Goal: Task Accomplishment & Management: Use online tool/utility

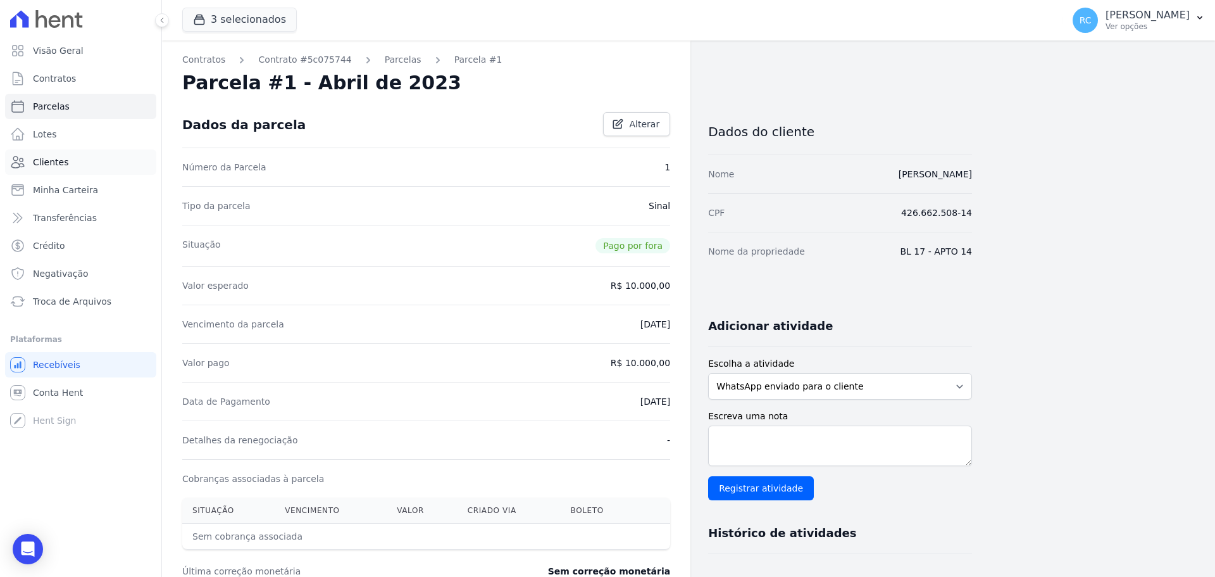
click at [65, 167] on span "Clientes" at bounding box center [50, 162] width 35 height 13
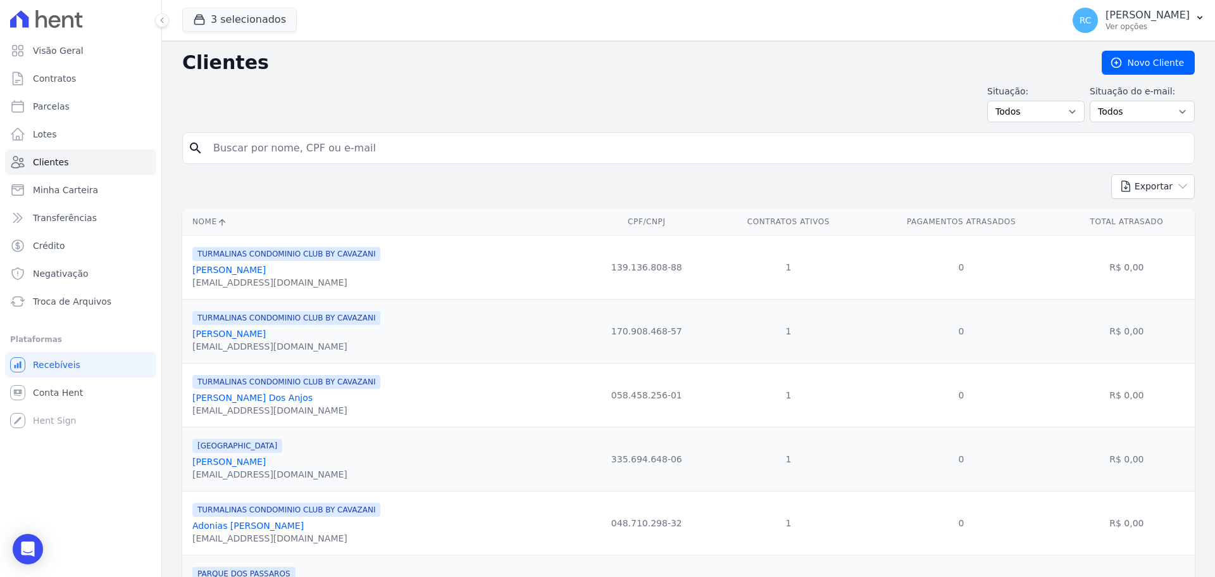
click at [344, 149] on input "search" at bounding box center [698, 147] width 984 height 25
paste input "Pablo Nobre Leão"
type input "Pablo Nobre Leão"
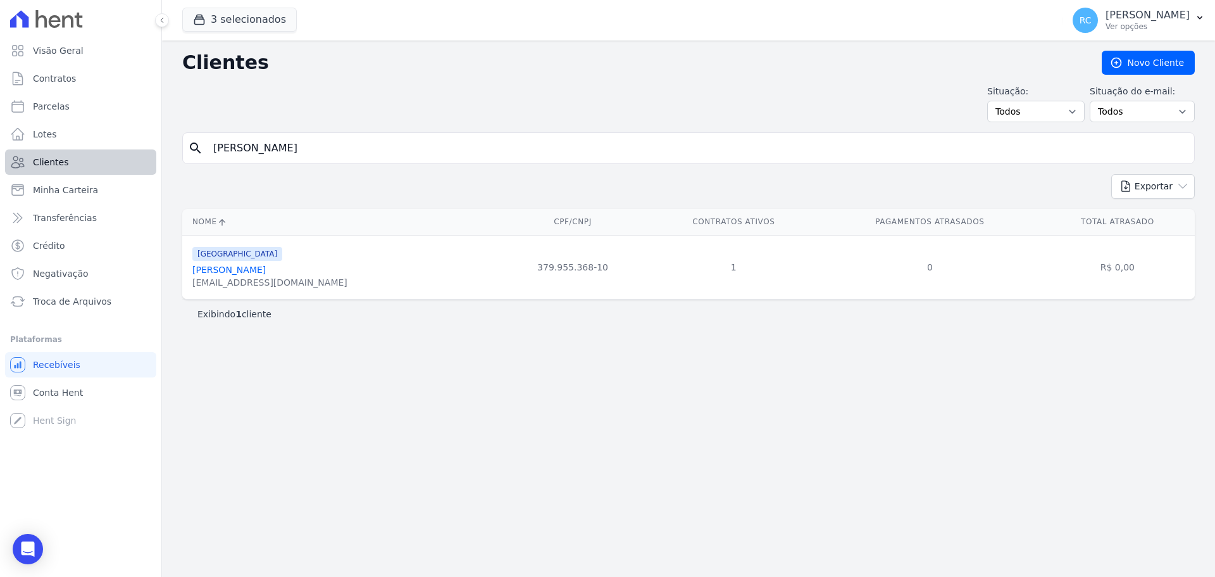
drag, startPoint x: 339, startPoint y: 137, endPoint x: 15, endPoint y: 155, distance: 324.6
click at [4, 163] on div "Visão Geral Contratos Parcelas Lotes Clientes Minha Carteira Transferências Cré…" at bounding box center [607, 288] width 1215 height 577
paste input "Nayara Libanio de Oliveira"
type input "Nayara Libanio de Oliveira"
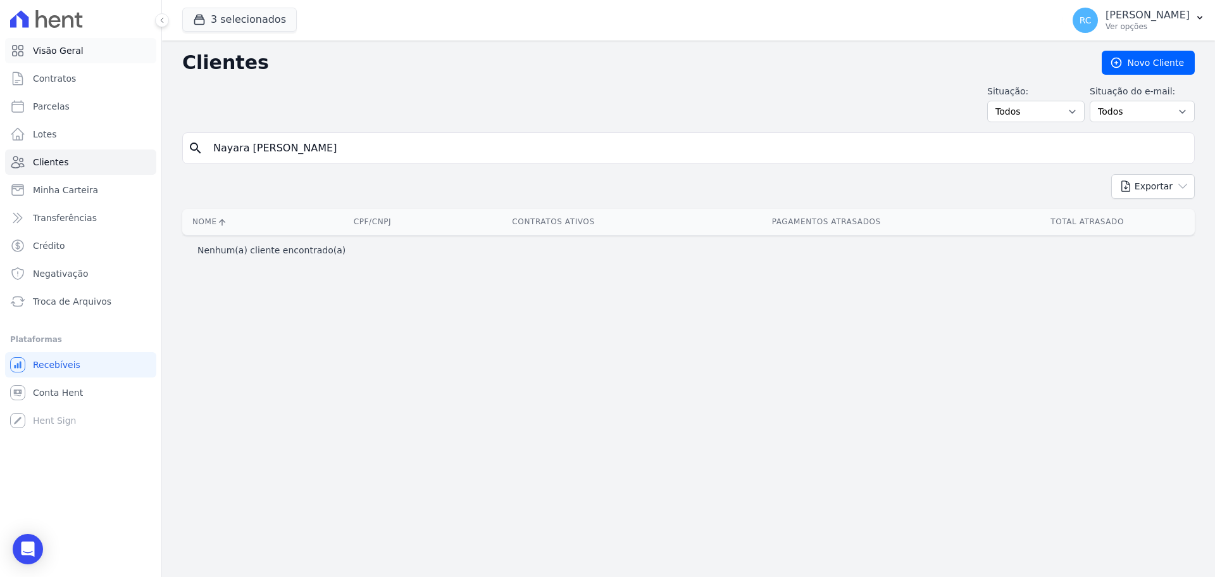
click at [104, 43] on link "Visão Geral" at bounding box center [80, 50] width 151 height 25
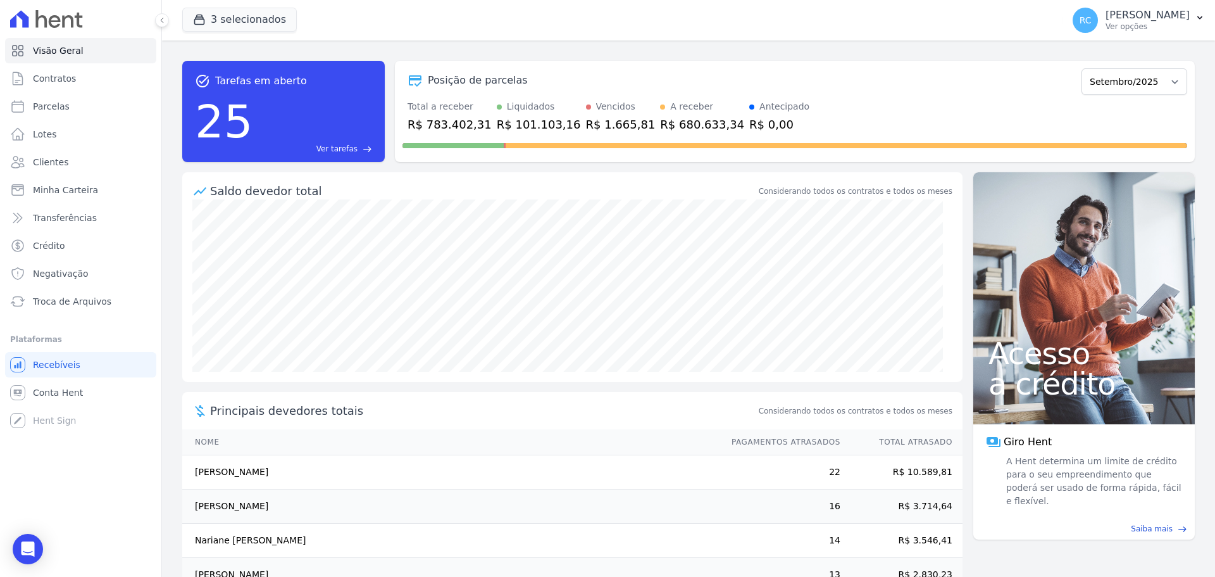
click at [354, 151] on span "Ver tarefas" at bounding box center [337, 148] width 41 height 11
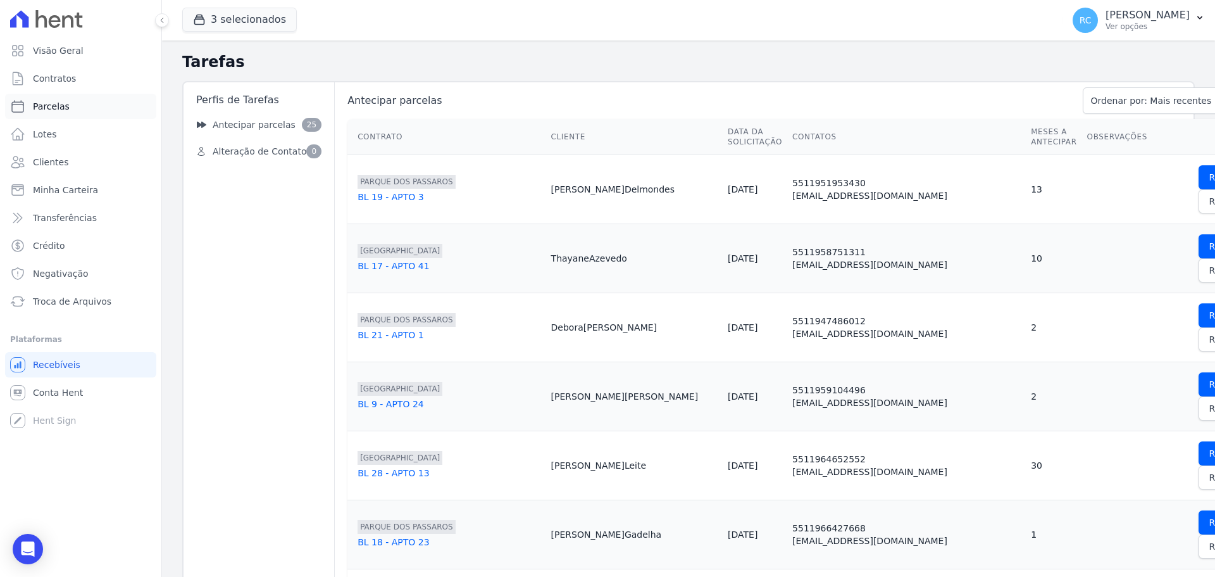
click at [75, 111] on link "Parcelas" at bounding box center [80, 106] width 151 height 25
click at [84, 158] on link "Clientes" at bounding box center [80, 161] width 151 height 25
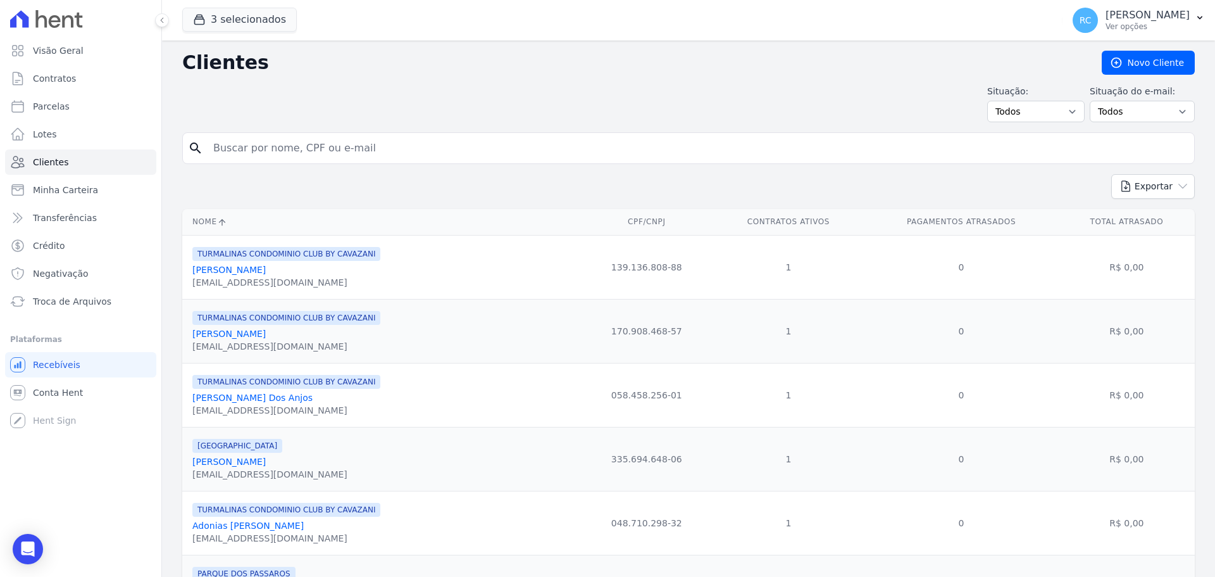
select select
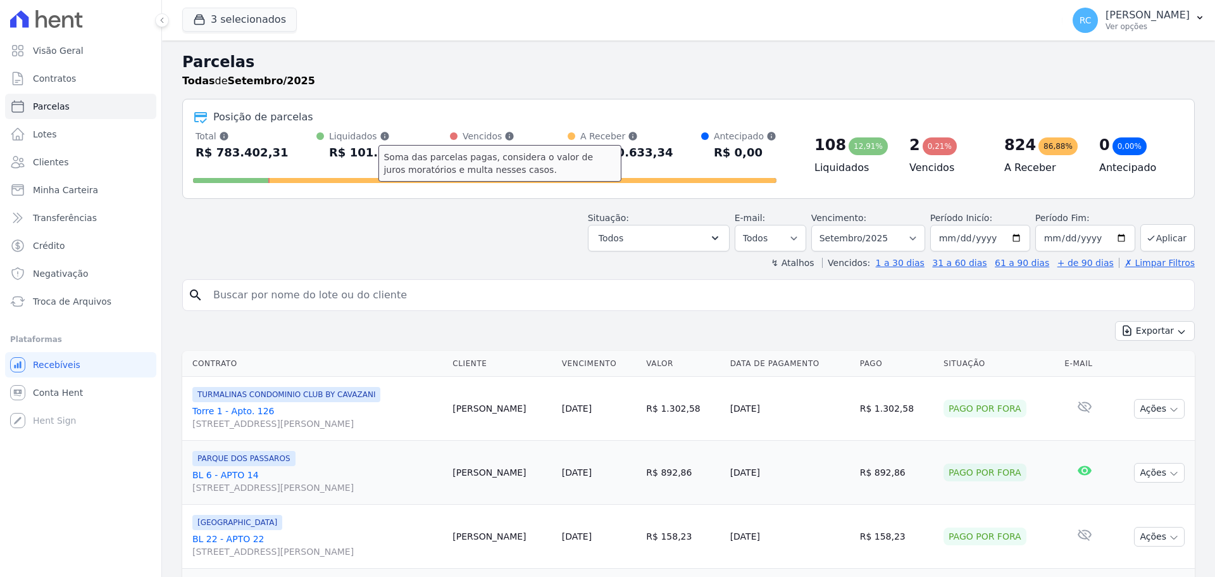
click at [381, 140] on icon at bounding box center [384, 136] width 8 height 8
click at [332, 290] on input "search" at bounding box center [698, 294] width 984 height 25
paste input "RAFAELA ALBERTINO DA SILVA"
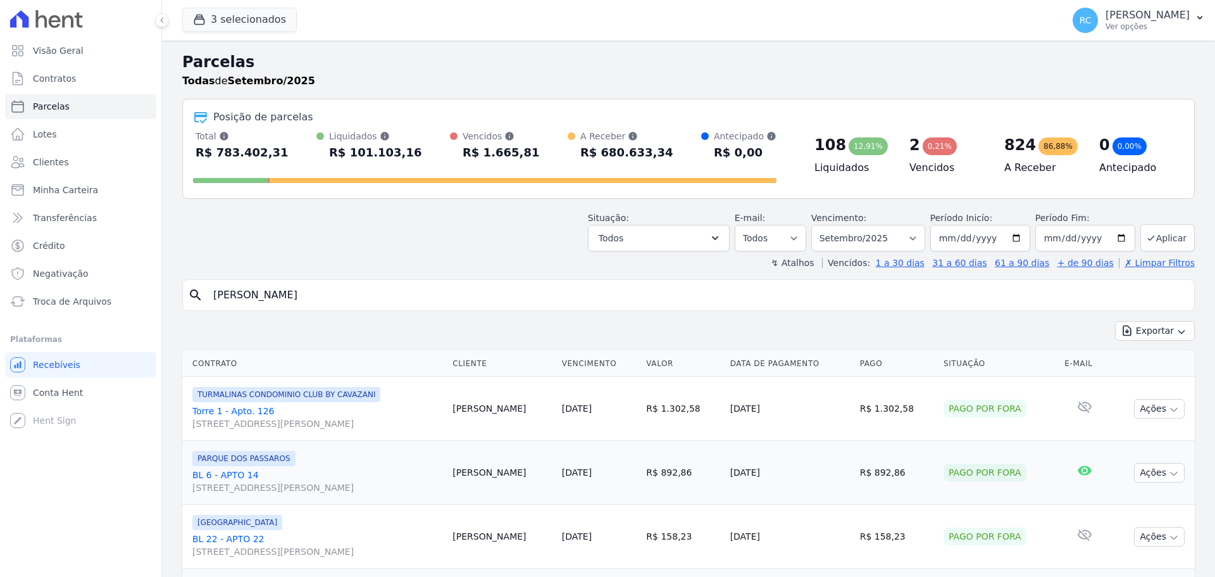
type input "RAFAELA ALBERTINO DA SILVA"
select select
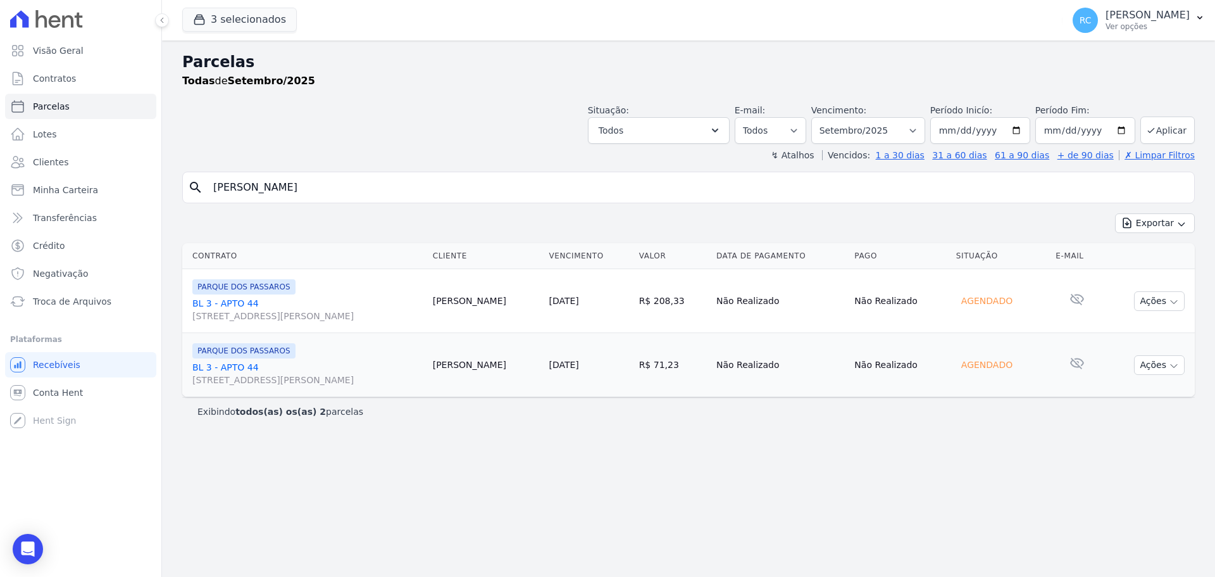
drag, startPoint x: 362, startPoint y: 192, endPoint x: 113, endPoint y: 203, distance: 249.7
click at [107, 204] on div "Visão Geral Contratos Parcelas Lotes Clientes Minha Carteira Transferências Cré…" at bounding box center [607, 288] width 1215 height 577
drag, startPoint x: 424, startPoint y: 486, endPoint x: 474, endPoint y: 455, distance: 58.9
click at [426, 484] on div "Parcelas Todas de Setembro/2025 Situação: Agendado Em Aberto Pago Processando C…" at bounding box center [688, 309] width 1053 height 536
drag, startPoint x: 389, startPoint y: 190, endPoint x: 18, endPoint y: 205, distance: 370.7
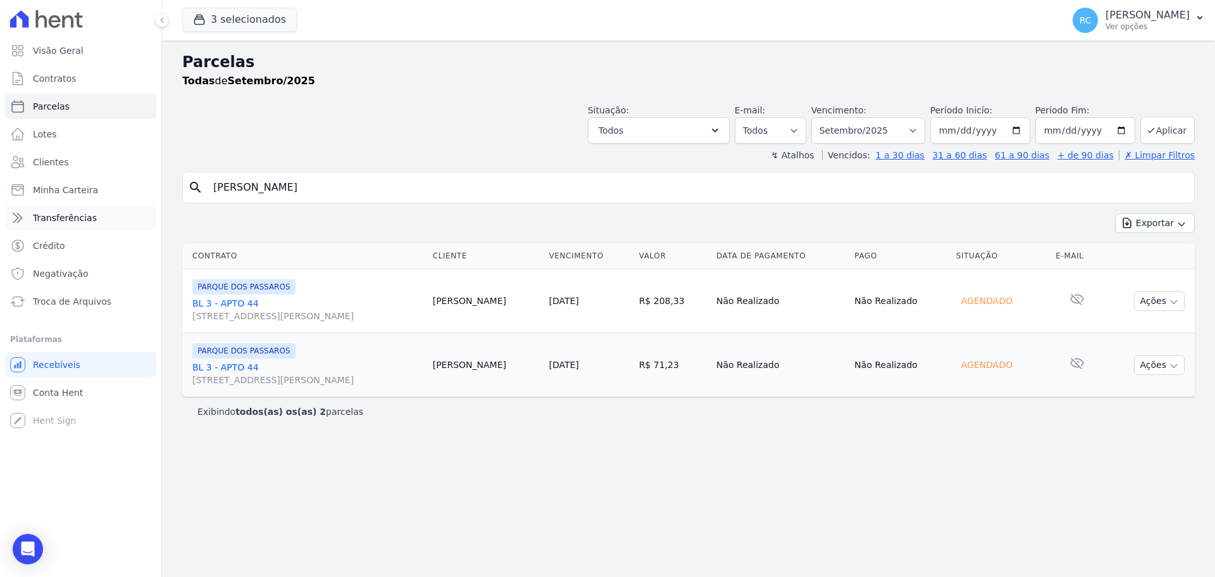
click at [2, 223] on div "Visão Geral Contratos Parcelas Lotes Clientes Minha Carteira Transferências Cré…" at bounding box center [607, 288] width 1215 height 577
type input "MILENA SILVA DA COSTA"
select select
drag, startPoint x: 368, startPoint y: 187, endPoint x: 329, endPoint y: 121, distance: 76.7
click at [102, 196] on div "Visão Geral Contratos Parcelas Lotes Clientes Minha Carteira Transferências Cré…" at bounding box center [607, 288] width 1215 height 577
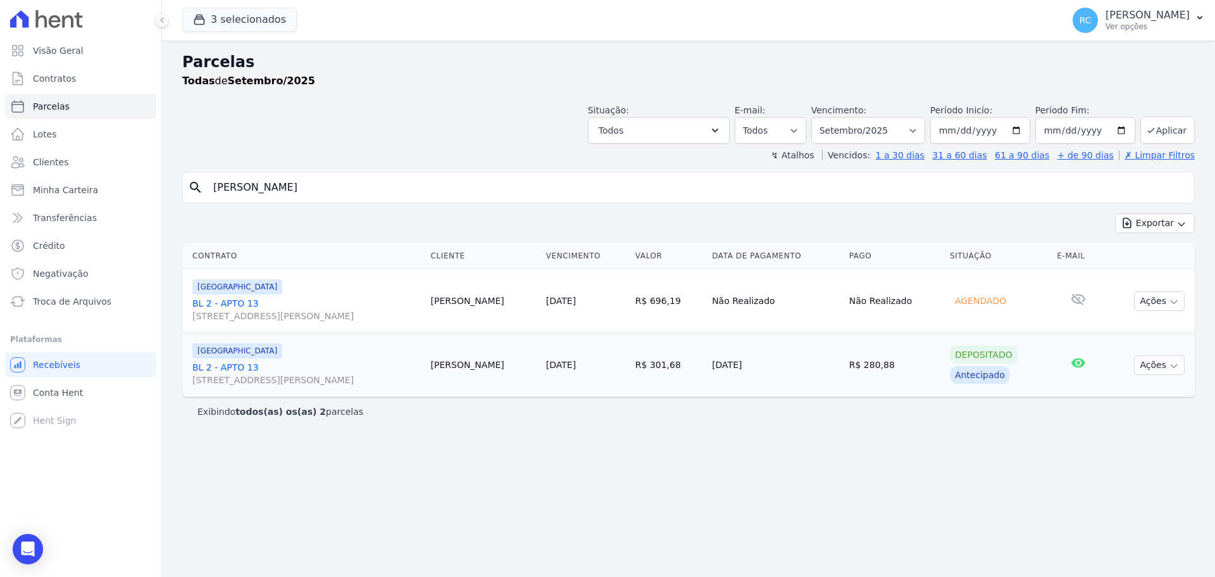
paste input "HENRIQUE MOREIRA ROS"
type input "HENRIQUE MOREIRA ROSA"
select select
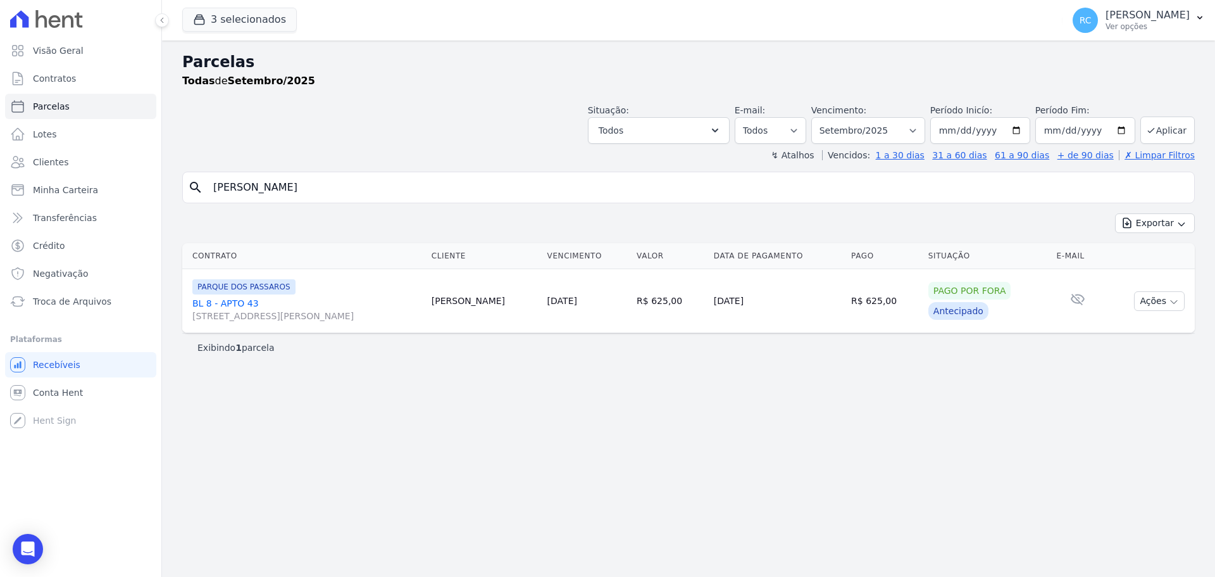
drag, startPoint x: 404, startPoint y: 181, endPoint x: 171, endPoint y: 182, distance: 233.0
click at [55, 208] on div "Visão Geral Contratos Parcelas Lotes Clientes Minha Carteira Transferências Cré…" at bounding box center [607, 288] width 1215 height 577
paste input "Jonas Batista dos Santos Júnior"
type input "Jonas Batista dos Santos Júnior"
select select
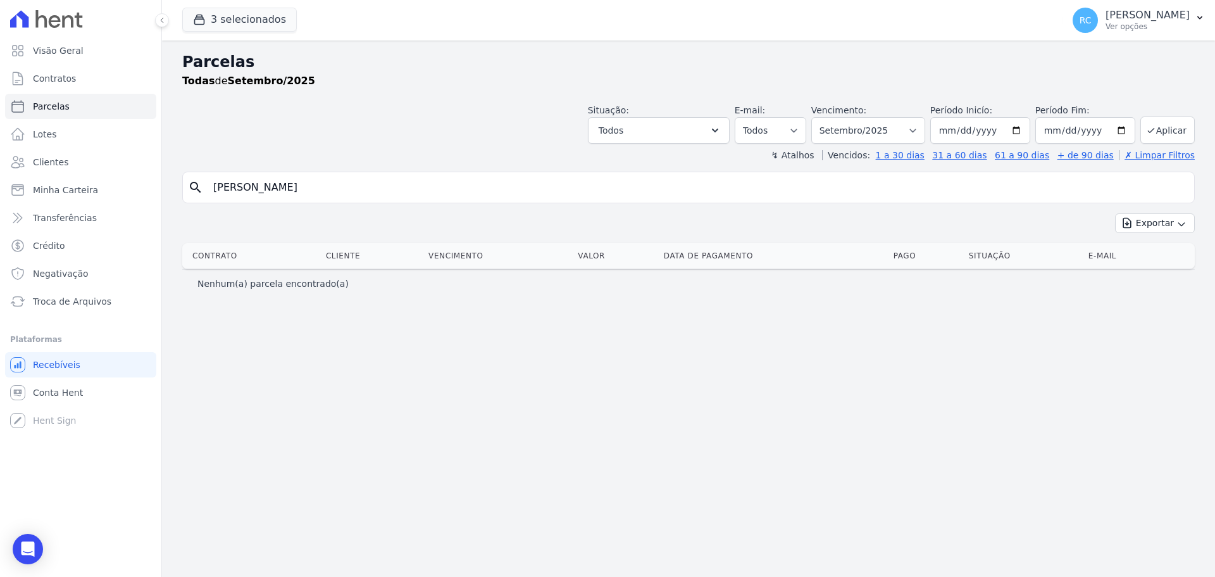
drag, startPoint x: 256, startPoint y: 201, endPoint x: 282, endPoint y: 87, distance: 117.6
click at [23, 209] on div "Visão Geral Contratos Parcelas Lotes Clientes Minha Carteira Transferências Cré…" at bounding box center [607, 288] width 1215 height 577
paste input "ANA CARLA DA SILVA LIMA"
type input "ANA CARLA DA SILVA LIMA"
select select
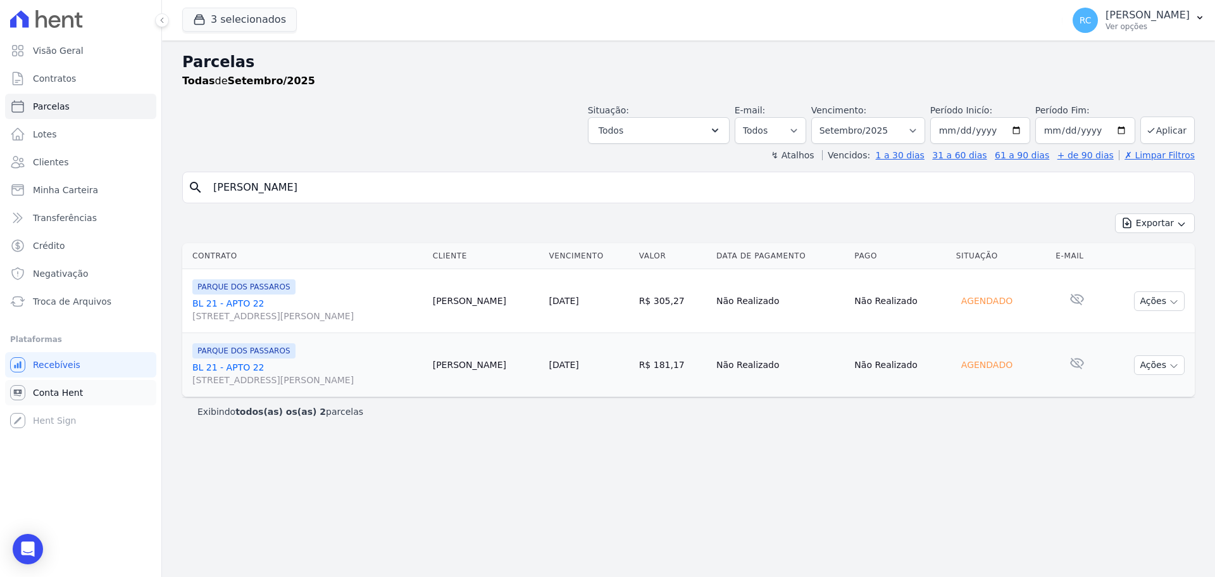
click at [59, 386] on span "Conta Hent" at bounding box center [58, 392] width 50 height 13
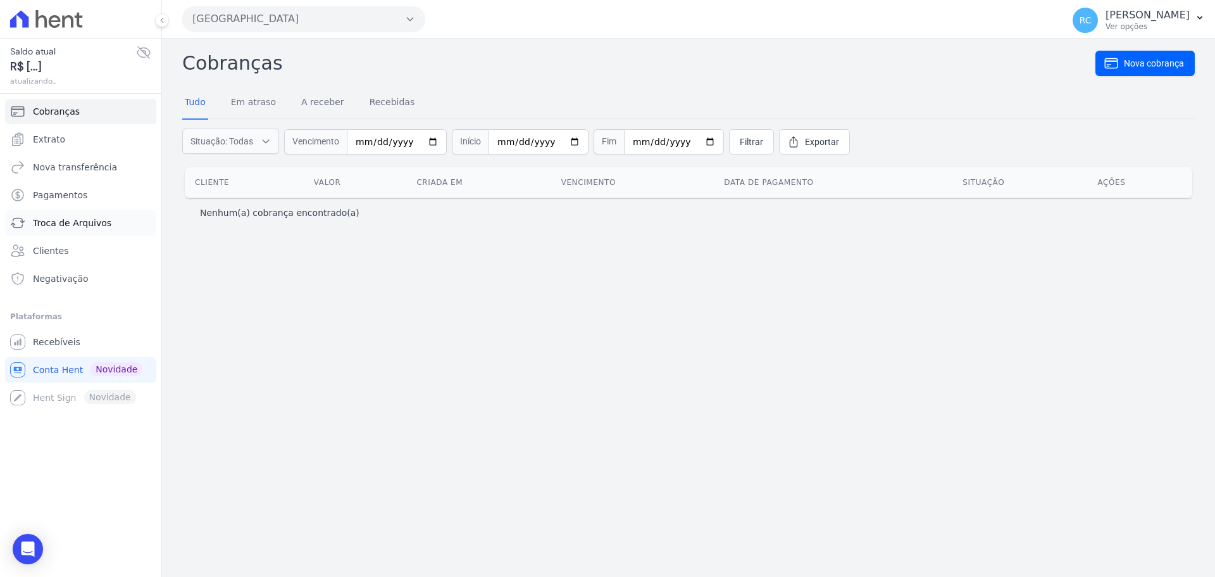
click at [104, 218] on span "Troca de Arquivos" at bounding box center [72, 223] width 79 height 13
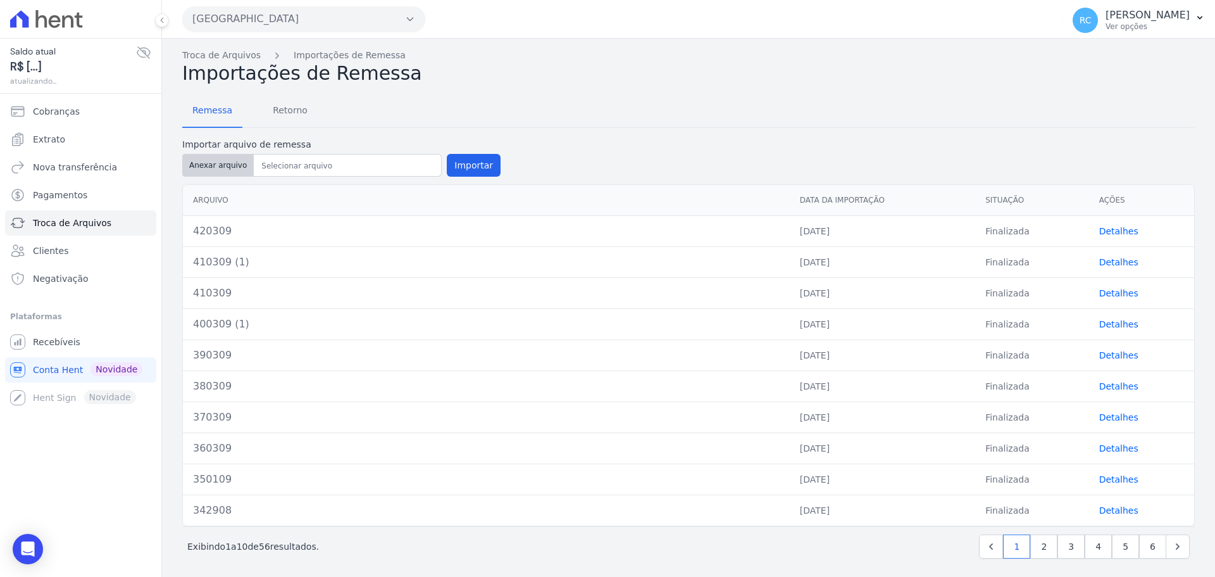
click at [213, 173] on button "Anexar arquivo" at bounding box center [218, 165] width 72 height 23
type input "430409"
click at [480, 162] on button "Importar" at bounding box center [474, 165] width 54 height 23
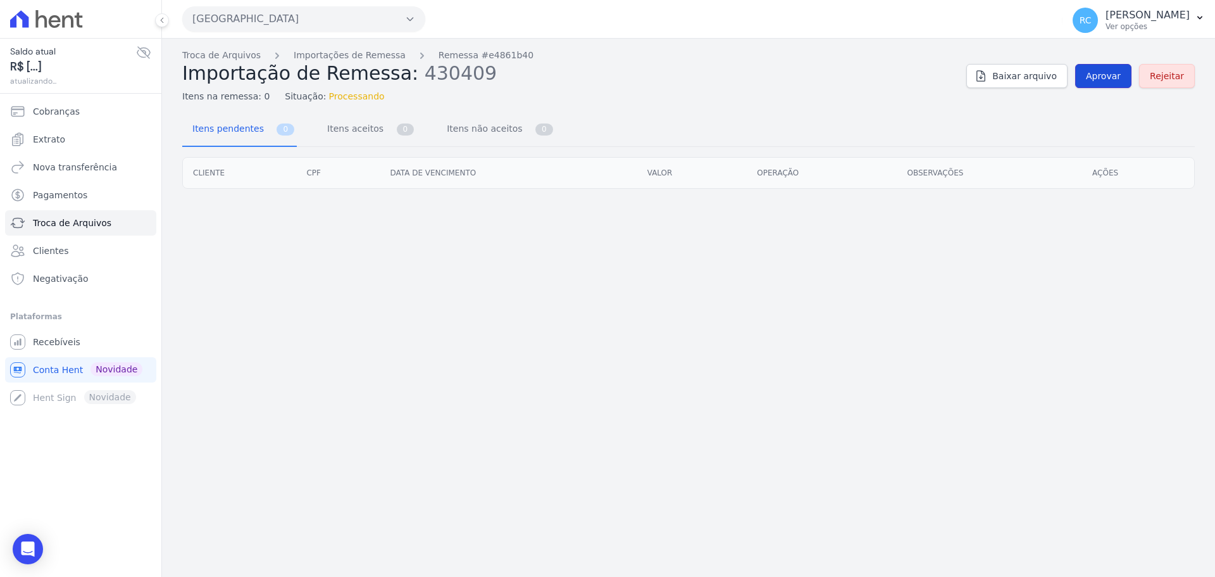
click at [1106, 79] on span "Aprovar" at bounding box center [1103, 76] width 35 height 13
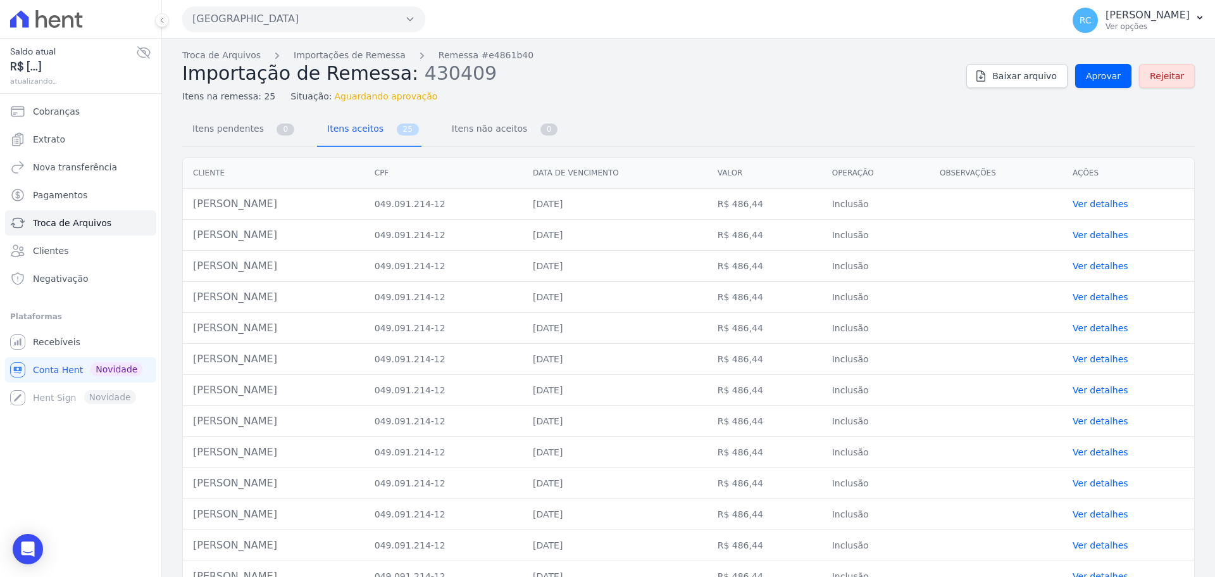
drag, startPoint x: 308, startPoint y: 205, endPoint x: 195, endPoint y: 214, distance: 113.0
click at [194, 215] on td "Ana Carla Da Silva Lima" at bounding box center [274, 204] width 182 height 31
copy td "Ana Carla Da Silva Lima"
click at [1095, 73] on span "Aprovar" at bounding box center [1103, 76] width 35 height 13
click at [1103, 83] on link "Aprovar" at bounding box center [1104, 76] width 56 height 24
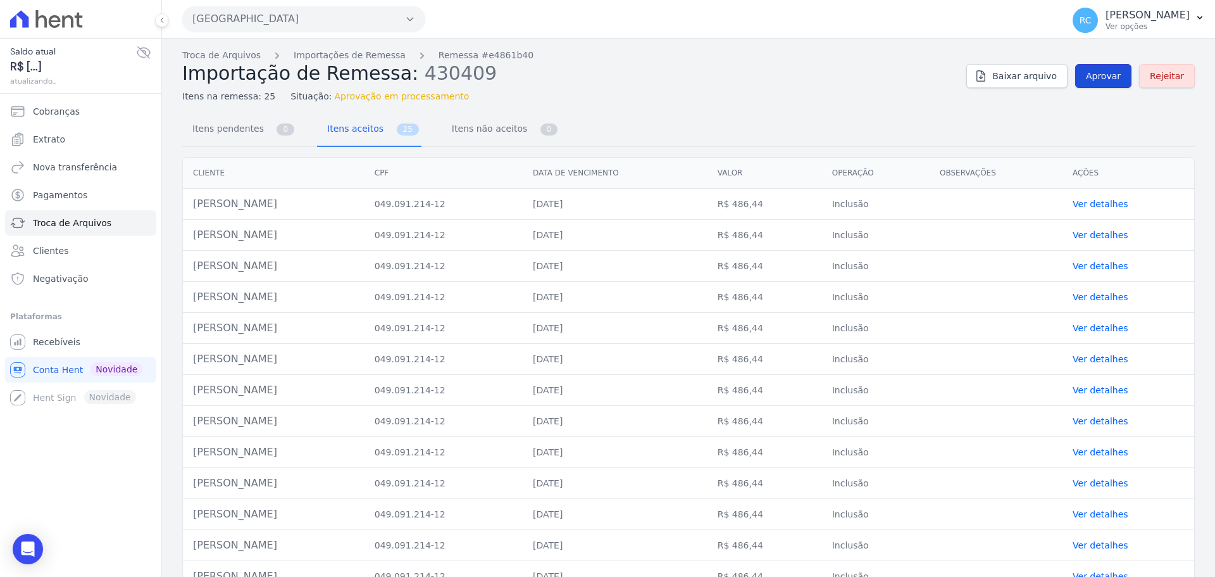
click at [1081, 80] on link "Aprovar" at bounding box center [1104, 76] width 56 height 24
click at [1102, 88] on div "Troca de Arquivos Importações de Remessa Remessa #e4861b40 Importação de Remess…" at bounding box center [688, 76] width 1013 height 54
click at [1102, 84] on link "Aprovar" at bounding box center [1104, 76] width 56 height 24
click at [1102, 78] on span "Aprovar" at bounding box center [1103, 76] width 35 height 13
click at [1100, 79] on span "Aprovar" at bounding box center [1103, 76] width 35 height 13
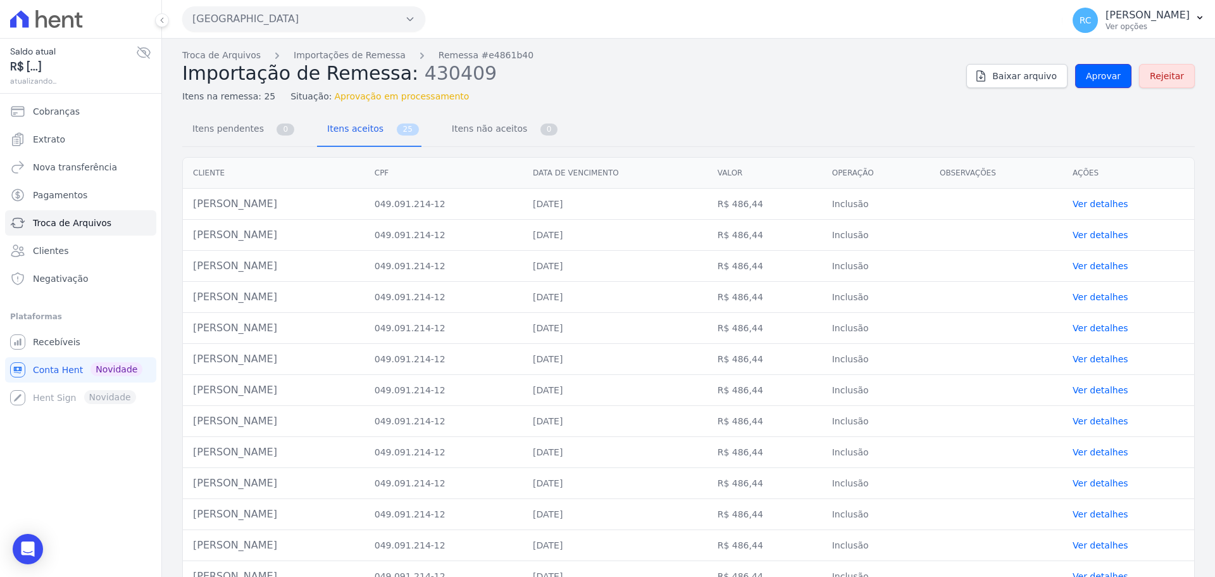
click at [1100, 79] on span "Aprovar" at bounding box center [1103, 76] width 35 height 13
drag, startPoint x: 984, startPoint y: 115, endPoint x: 1052, endPoint y: 108, distance: 68.1
click at [984, 115] on div "Itens pendentes 0 Itens aceitos 25 Itens não aceitos 0" at bounding box center [688, 130] width 1013 height 34
drag, startPoint x: 1096, startPoint y: 75, endPoint x: 544, endPoint y: 156, distance: 557.9
click at [1096, 75] on span "Aprovar" at bounding box center [1103, 76] width 35 height 13
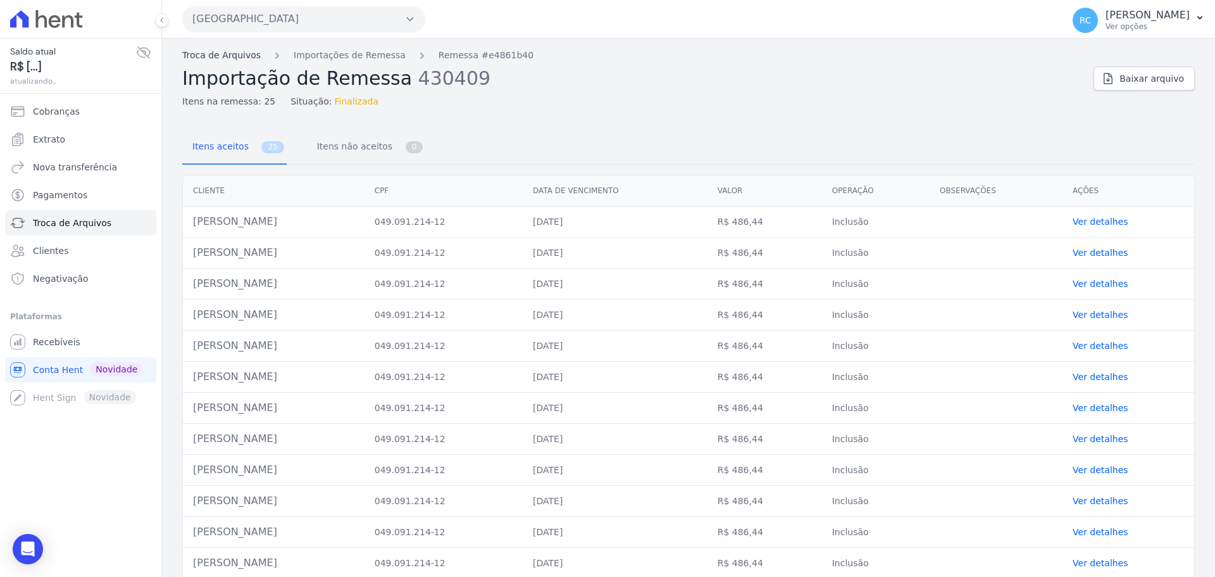
click at [217, 60] on link "Troca de Arquivos" at bounding box center [221, 55] width 79 height 13
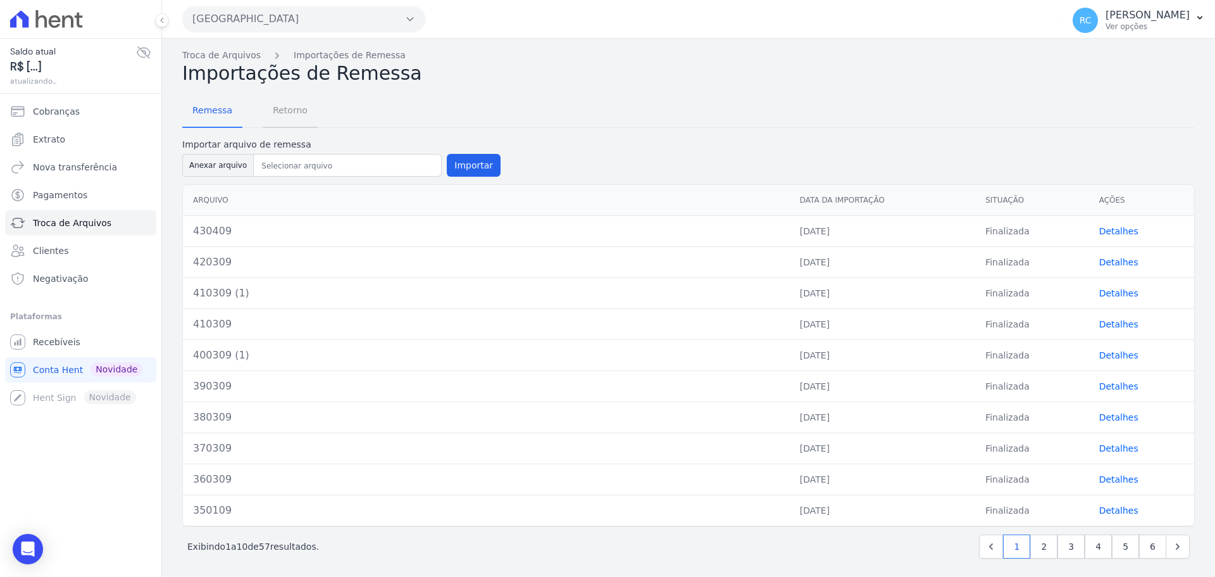
click at [280, 111] on span "Retorno" at bounding box center [290, 109] width 50 height 25
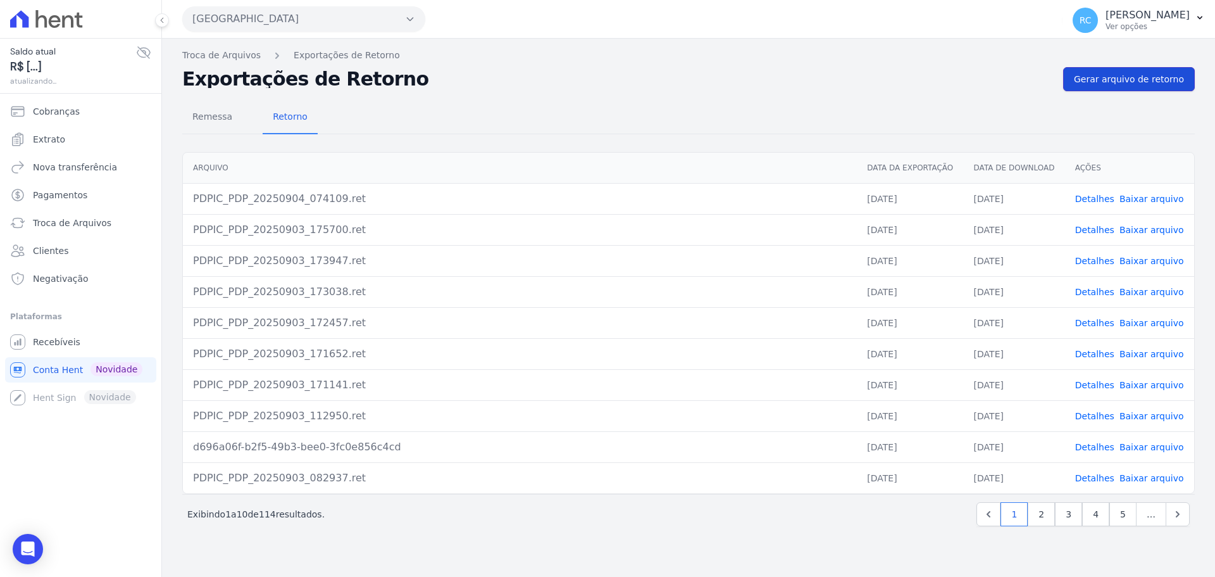
click at [1126, 73] on span "Gerar arquivo de retorno" at bounding box center [1129, 79] width 110 height 13
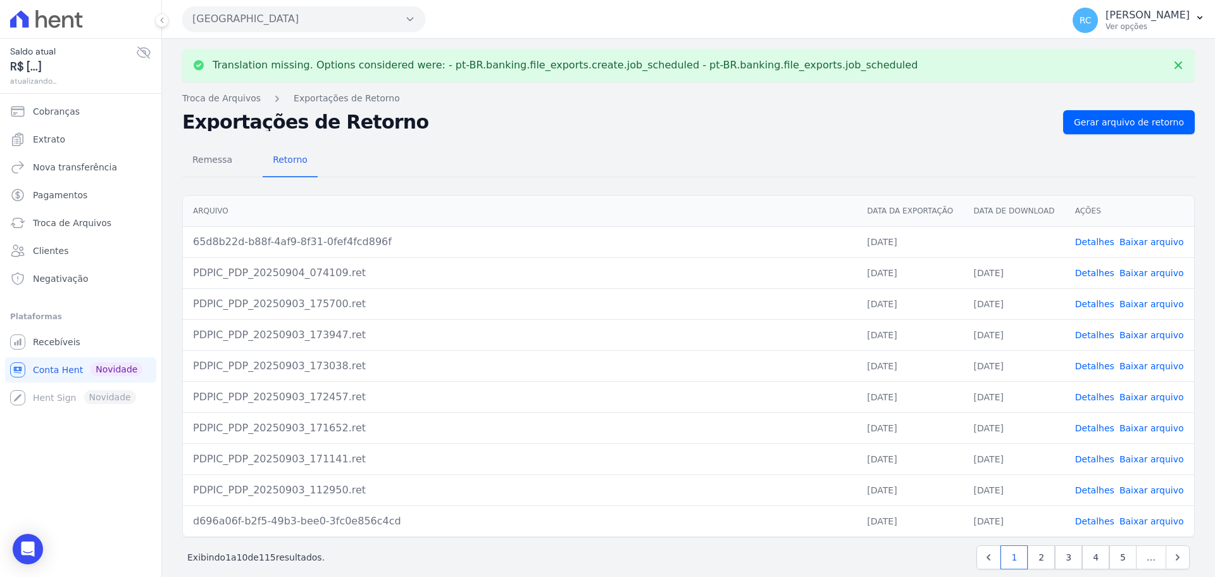
drag, startPoint x: 1136, startPoint y: 241, endPoint x: 1160, endPoint y: 236, distance: 23.8
click at [1136, 240] on link "Baixar arquivo" at bounding box center [1152, 242] width 65 height 10
click at [65, 349] on link "Recebíveis" at bounding box center [80, 341] width 151 height 25
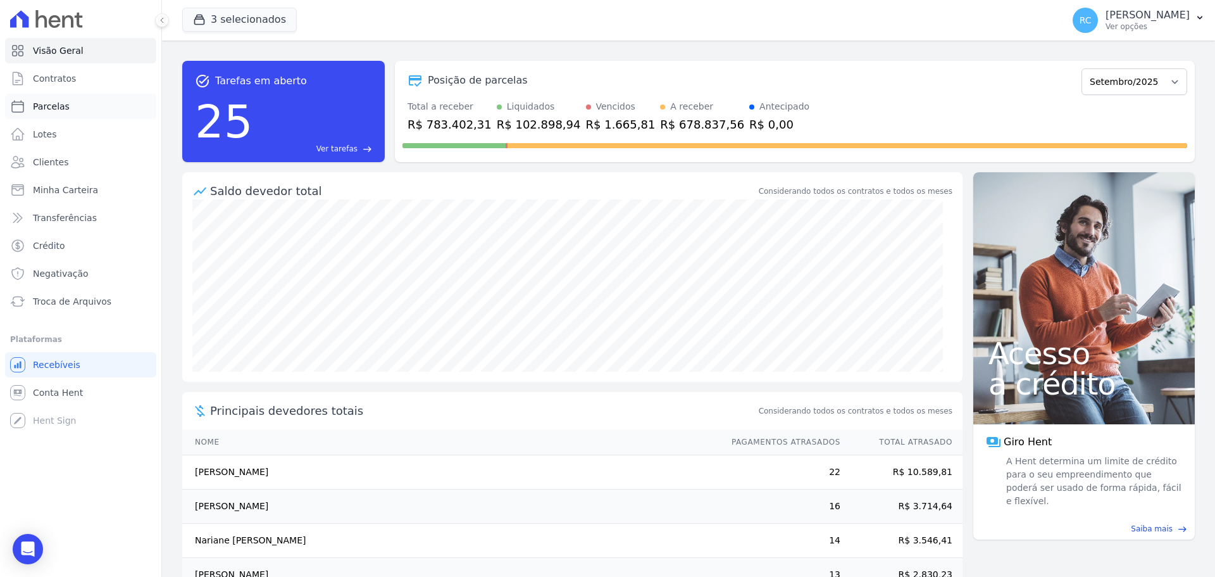
click at [79, 108] on link "Parcelas" at bounding box center [80, 106] width 151 height 25
select select
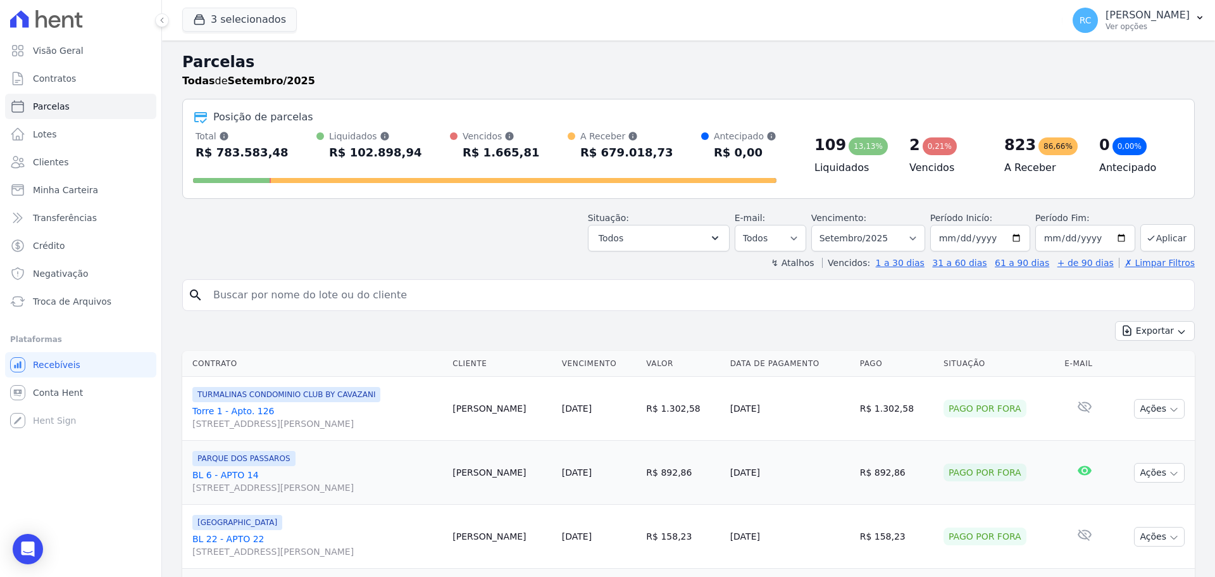
drag, startPoint x: 304, startPoint y: 282, endPoint x: 315, endPoint y: 280, distance: 11.6
click at [315, 280] on div "search" at bounding box center [688, 295] width 1013 height 32
click at [382, 292] on input "search" at bounding box center [698, 294] width 984 height 25
paste input "Ana carla da silva lima"
type input "Ana carla da silva lima"
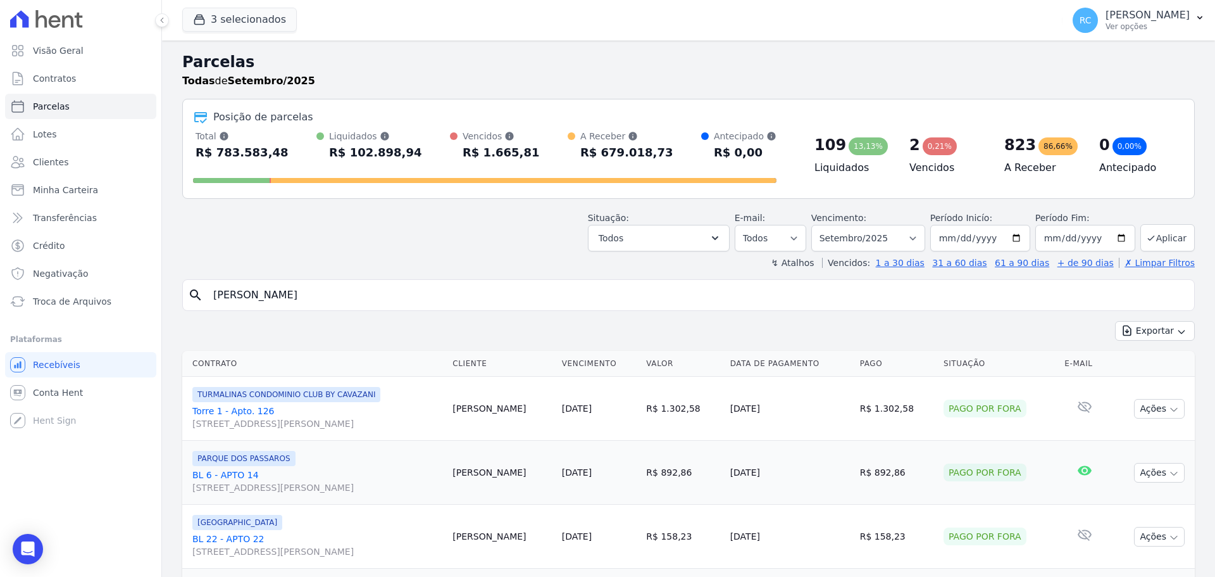
select select
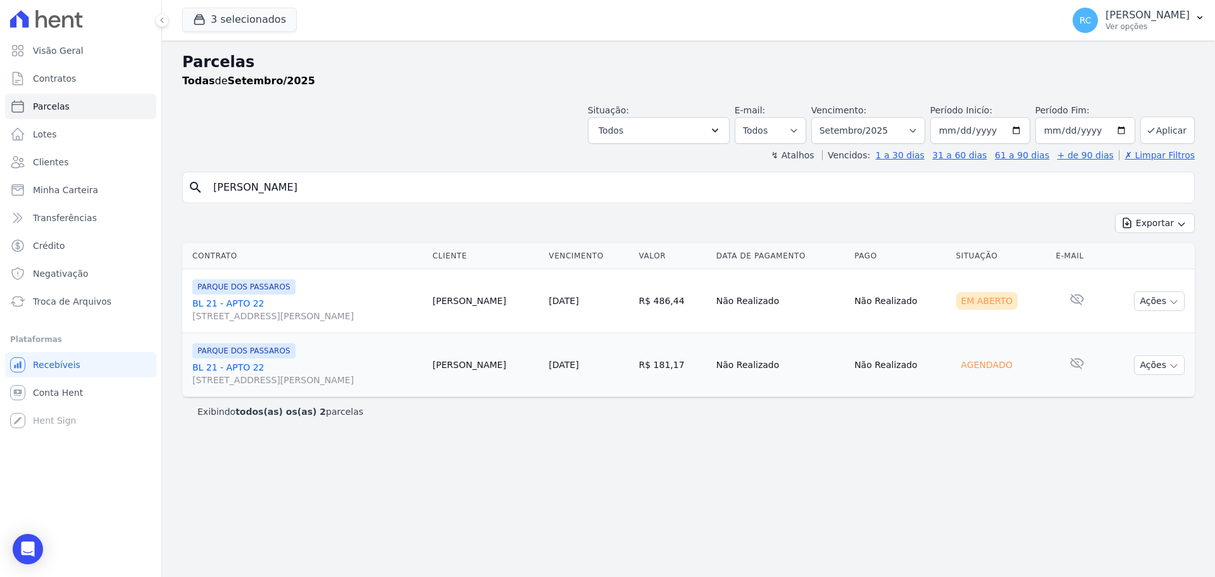
drag, startPoint x: 377, startPoint y: 194, endPoint x: 365, endPoint y: 184, distance: 15.7
click at [1, 211] on div "Visão Geral Contratos Parcelas Lotes Clientes Minha Carteira Transferências Cré…" at bounding box center [607, 288] width 1215 height 577
paste input "JONATAS HUGO PEREIRA SANTOS"
type input "JONATAS HUGO PEREIRA SANTOS"
select select
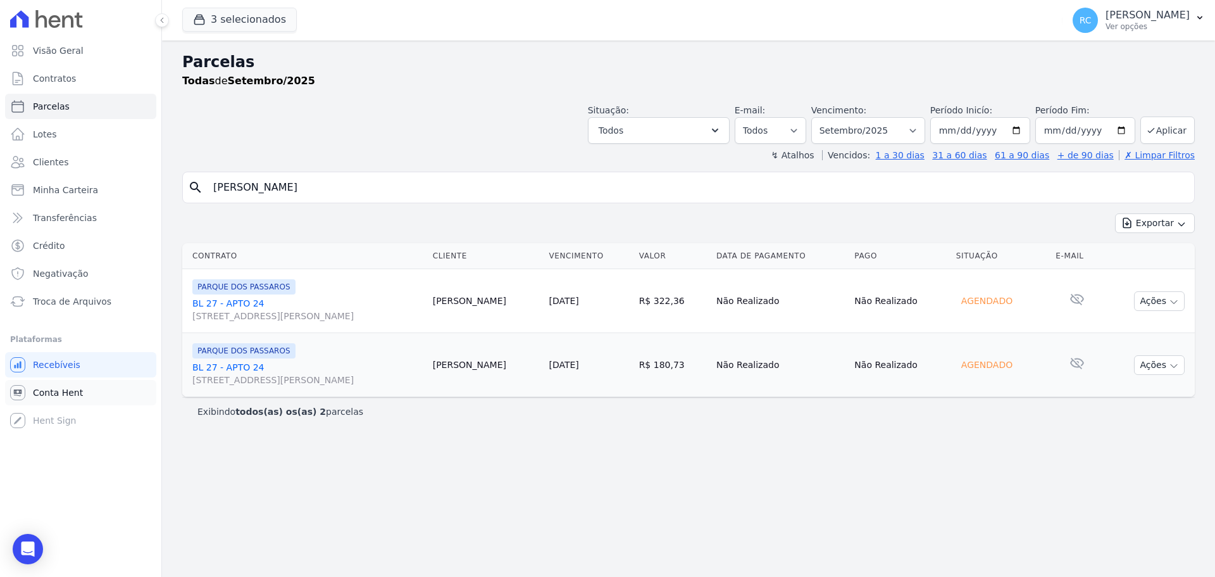
click at [62, 401] on link "Conta Hent" at bounding box center [80, 392] width 151 height 25
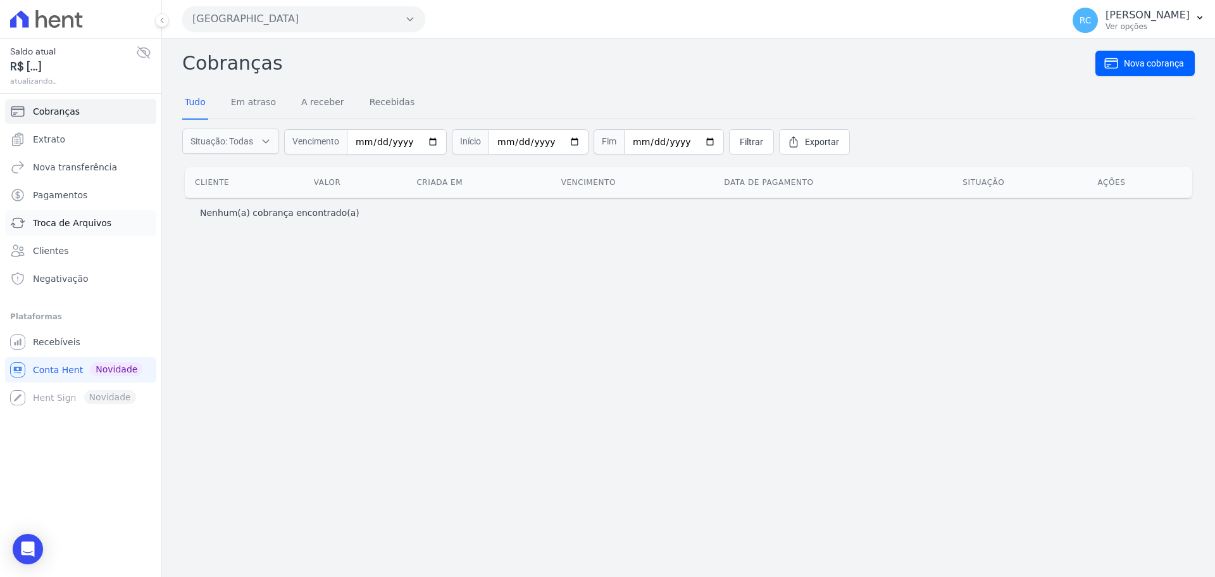
click at [98, 225] on span "Troca de Arquivos" at bounding box center [72, 223] width 79 height 13
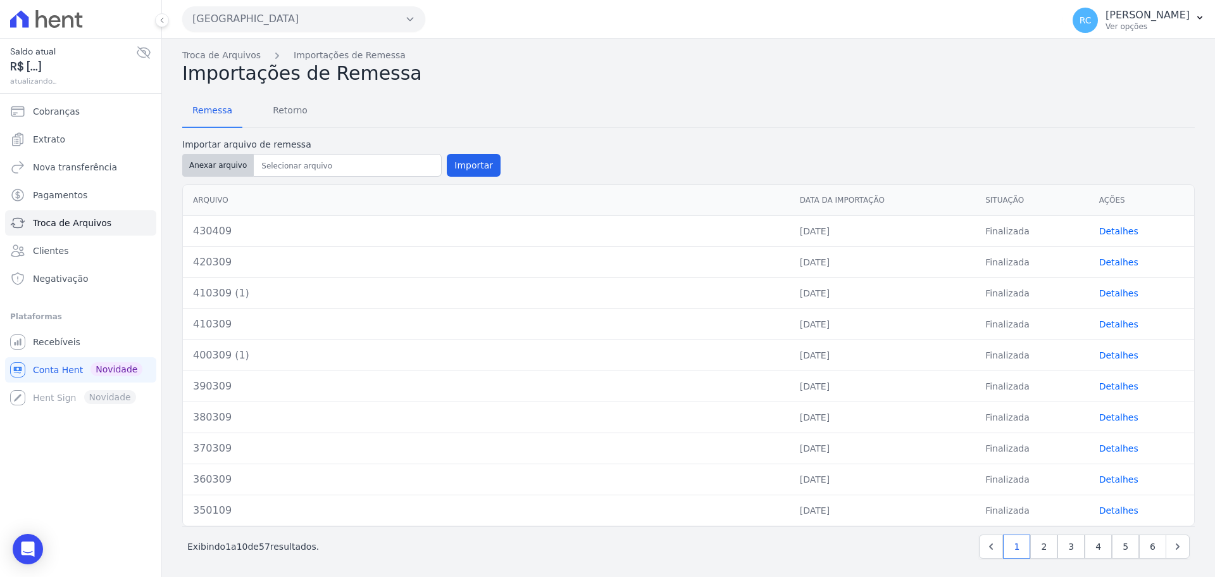
click at [210, 158] on button "Anexar arquivo" at bounding box center [218, 165] width 72 height 23
type input "440409"
drag, startPoint x: 447, startPoint y: 175, endPoint x: 453, endPoint y: 169, distance: 8.5
click at [452, 170] on button "Importar" at bounding box center [474, 165] width 54 height 23
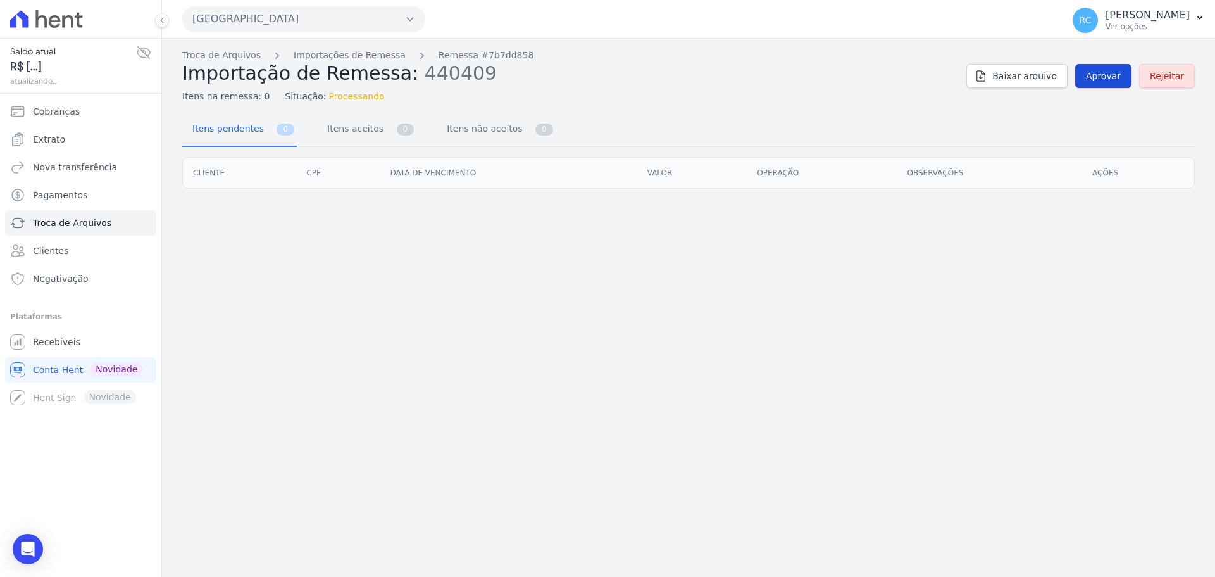
click at [1107, 68] on link "Aprovar" at bounding box center [1104, 76] width 56 height 24
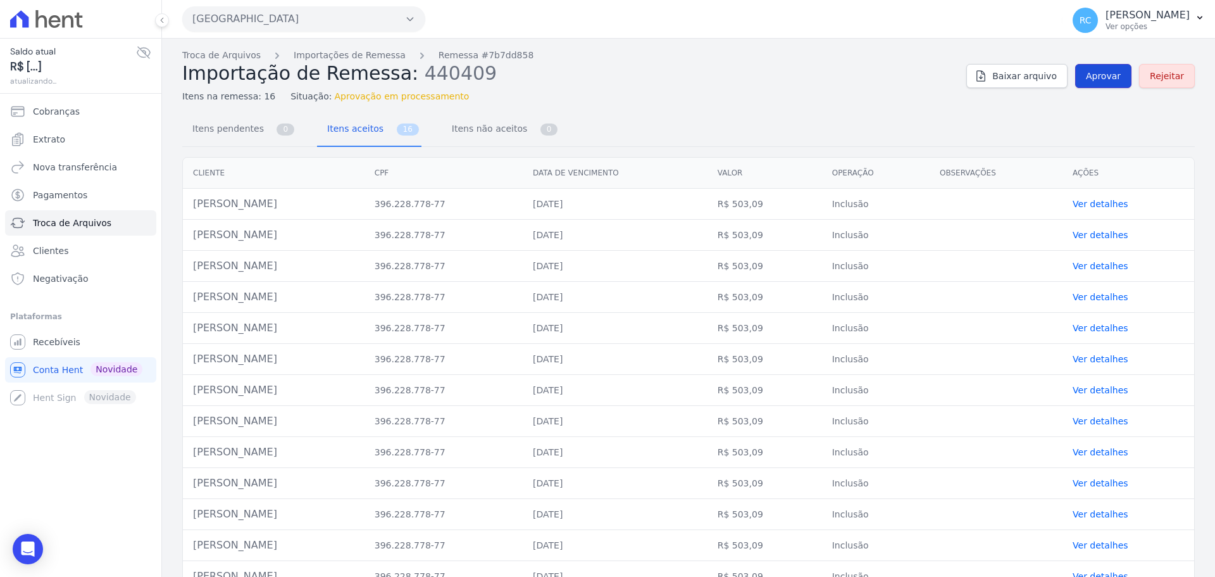
click at [1100, 72] on span "Aprovar" at bounding box center [1103, 76] width 35 height 13
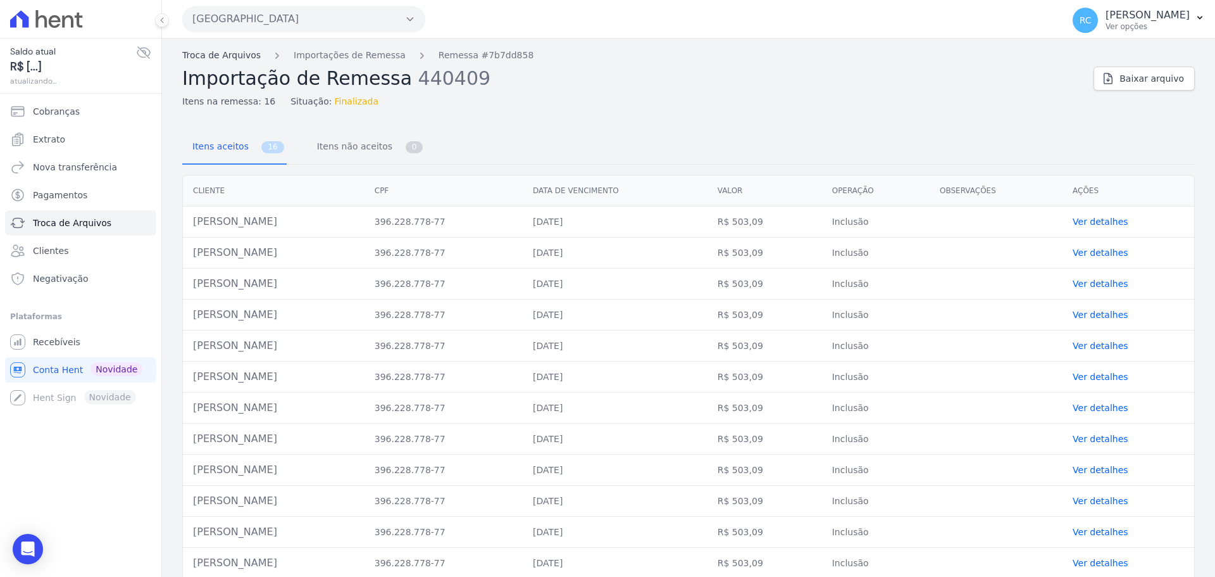
click at [201, 57] on link "Troca de Arquivos" at bounding box center [221, 55] width 79 height 13
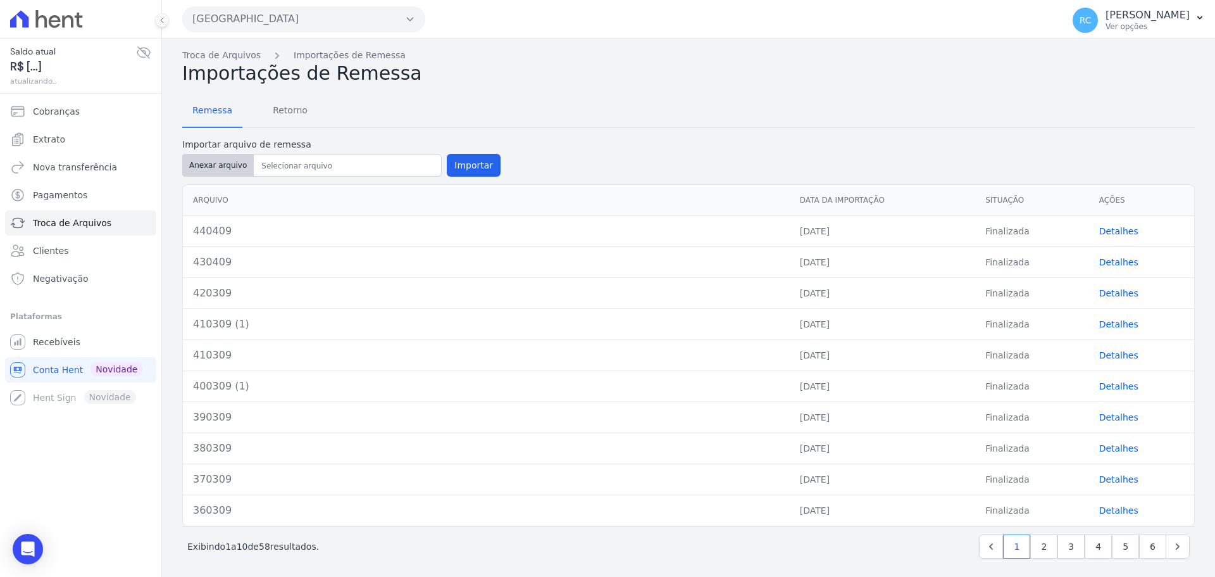
click at [199, 165] on button "Anexar arquivo" at bounding box center [218, 165] width 72 height 23
type input "450409"
click at [477, 170] on button "Importar" at bounding box center [474, 165] width 54 height 23
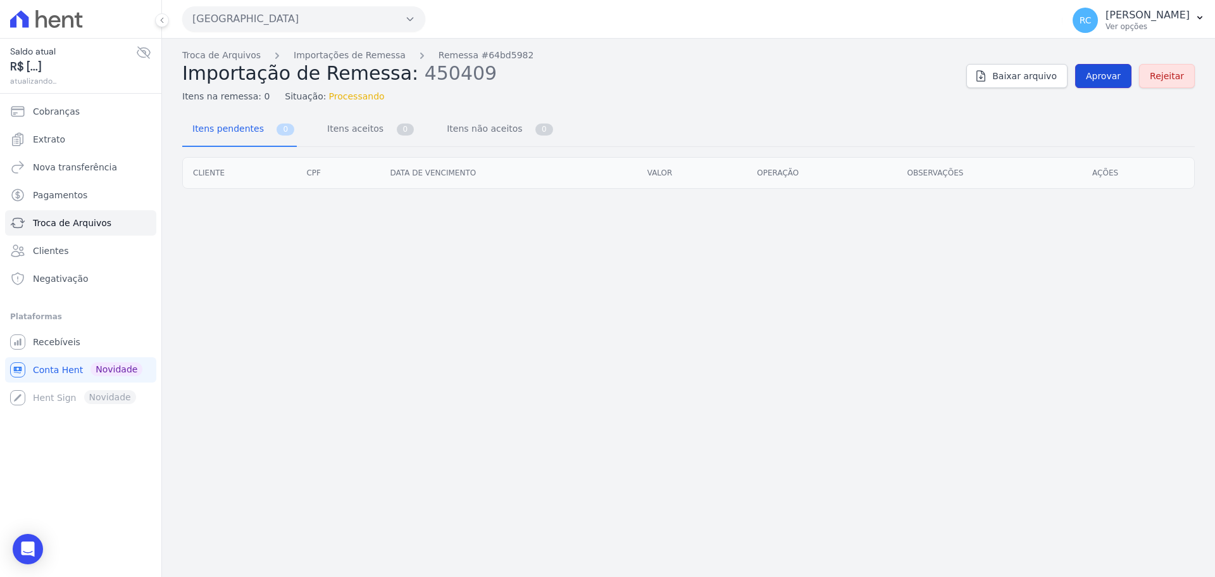
click at [1108, 78] on span "Aprovar" at bounding box center [1103, 76] width 35 height 13
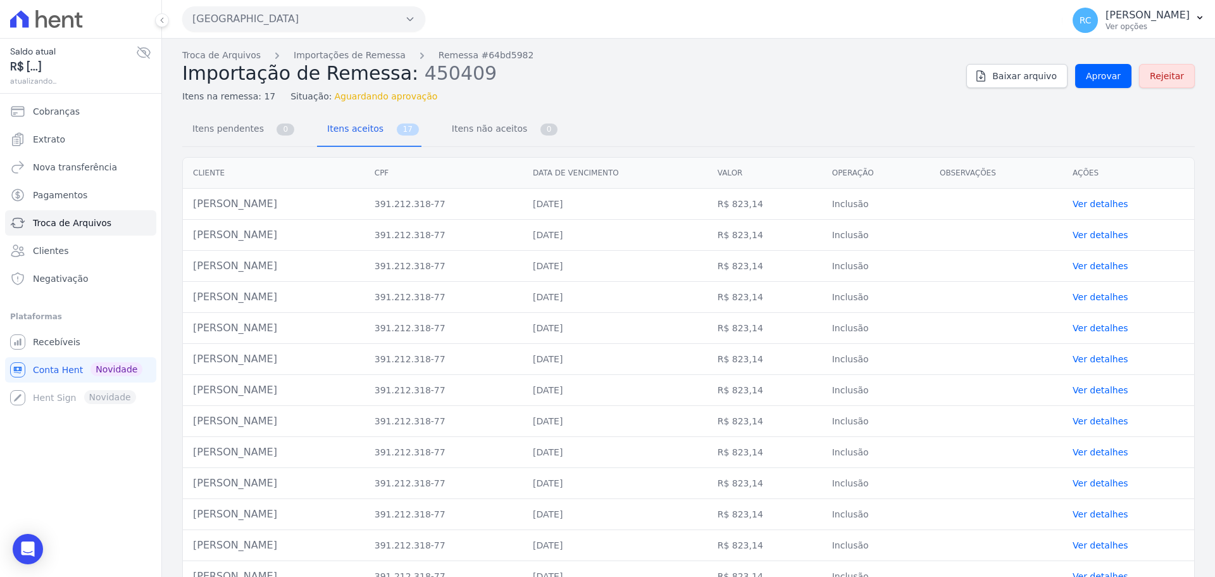
drag, startPoint x: 311, startPoint y: 206, endPoint x: 182, endPoint y: 215, distance: 128.8
click at [182, 215] on div "Cliente CPF Data de vencimento Valor Operação Observações Ações Danilo Carlos D…" at bounding box center [688, 436] width 1013 height 559
drag, startPoint x: 380, startPoint y: 229, endPoint x: 360, endPoint y: 209, distance: 28.6
click at [365, 225] on td "[PERSON_NAME]" at bounding box center [274, 235] width 182 height 31
click at [235, 58] on link "Troca de Arquivos" at bounding box center [221, 55] width 79 height 13
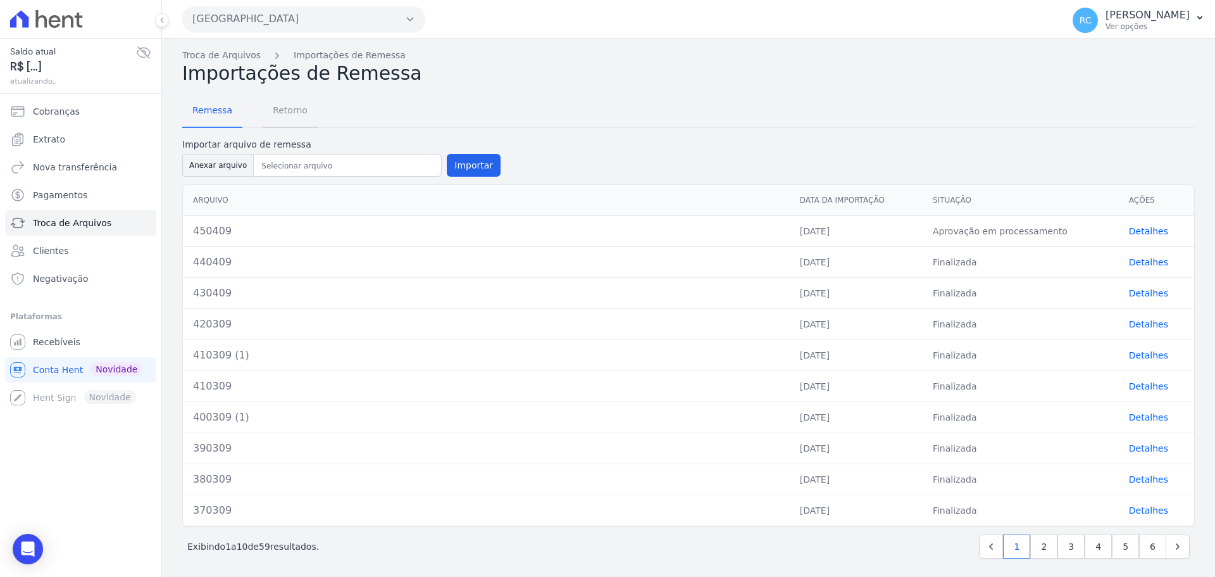
click at [288, 116] on span "Retorno" at bounding box center [290, 109] width 50 height 25
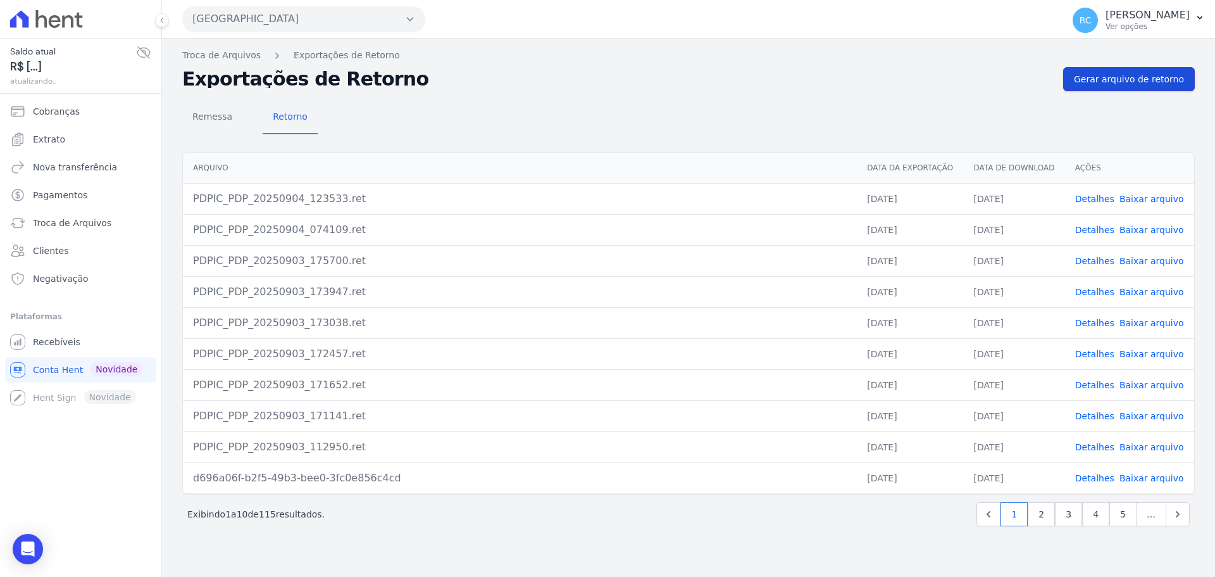
click at [1114, 87] on link "Gerar arquivo de retorno" at bounding box center [1130, 79] width 132 height 24
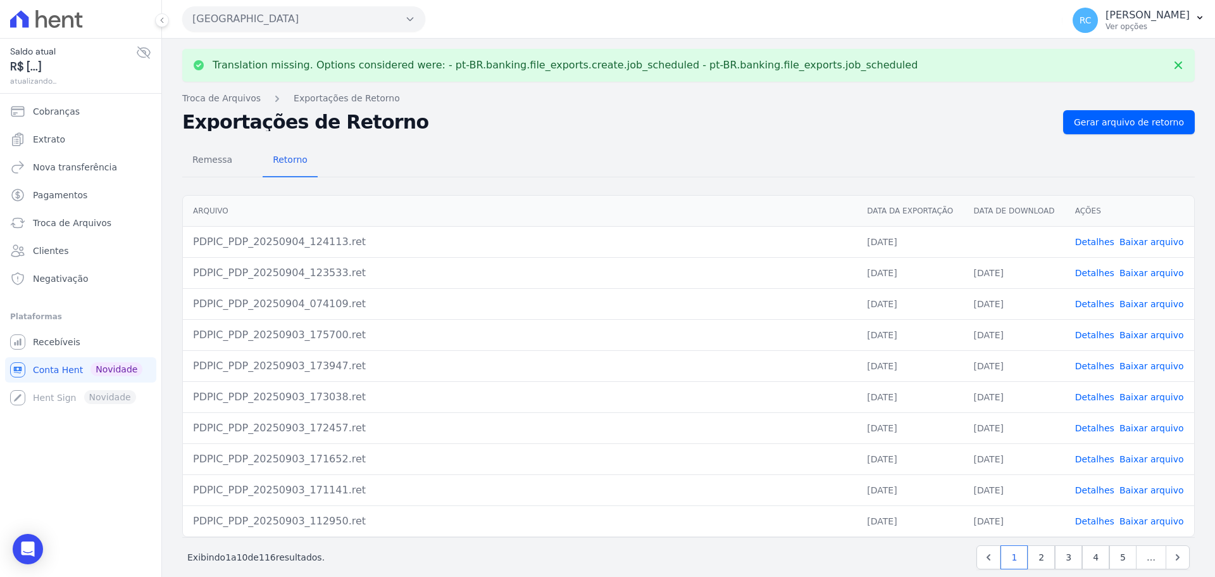
click at [1143, 246] on link "Baixar arquivo" at bounding box center [1152, 242] width 65 height 10
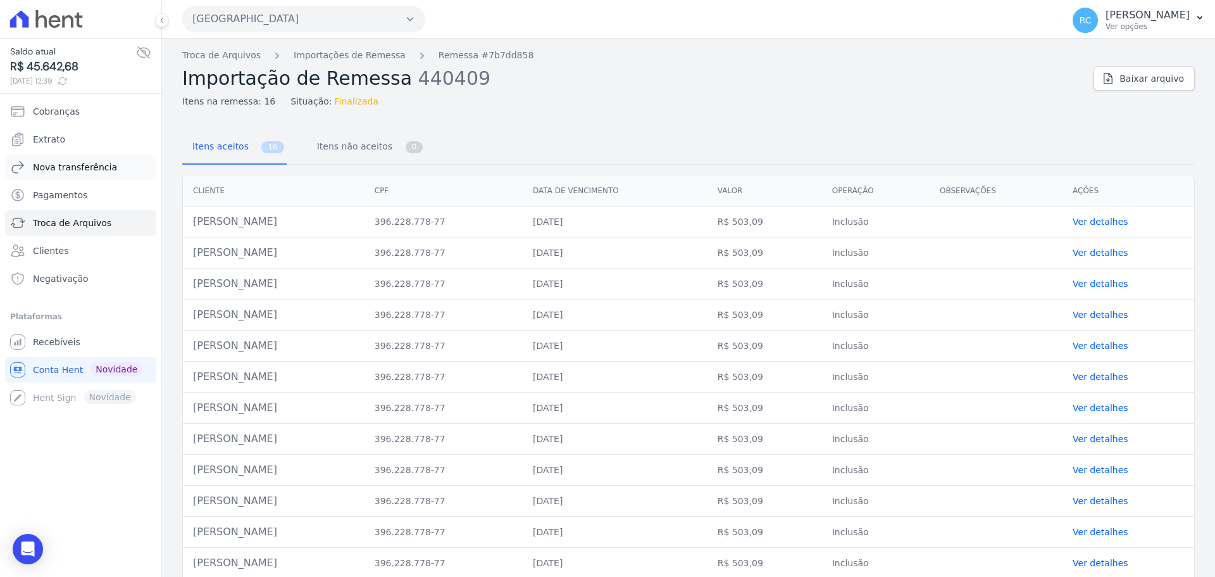
click at [92, 170] on span "Nova transferência" at bounding box center [75, 167] width 84 height 13
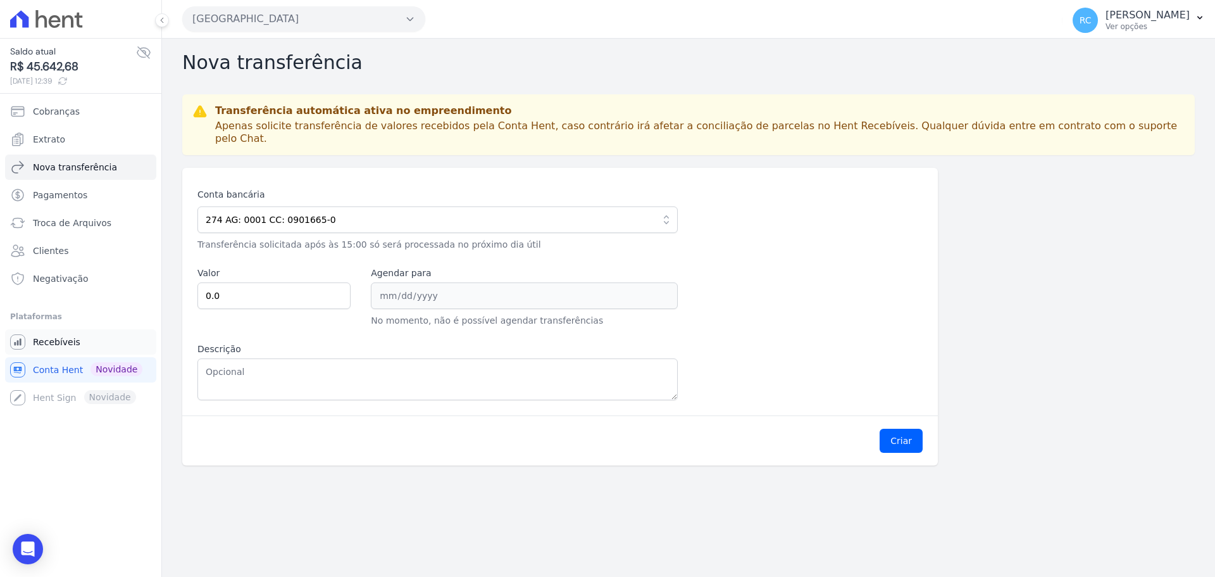
click at [65, 341] on span "Recebíveis" at bounding box center [56, 342] width 47 height 13
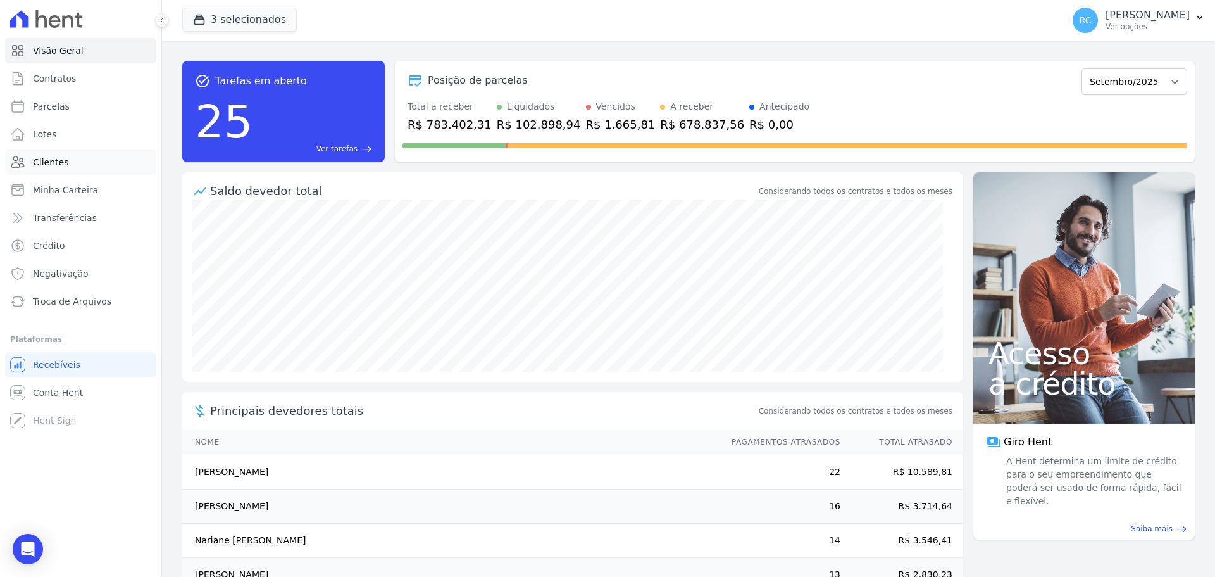
click at [64, 171] on link "Clientes" at bounding box center [80, 161] width 151 height 25
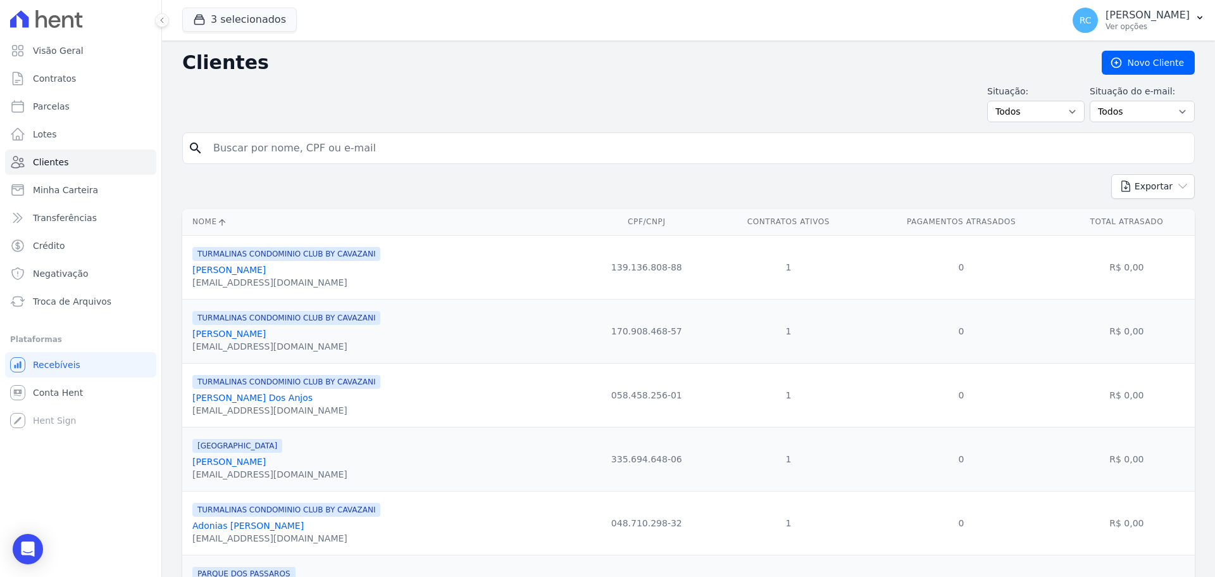
drag, startPoint x: 357, startPoint y: 171, endPoint x: 365, endPoint y: 155, distance: 17.6
click at [360, 166] on form "search" at bounding box center [688, 153] width 1013 height 42
drag, startPoint x: 365, startPoint y: 155, endPoint x: 379, endPoint y: 153, distance: 14.1
click at [363, 158] on input "search" at bounding box center [698, 147] width 984 height 25
paste input "[PERSON_NAME]"
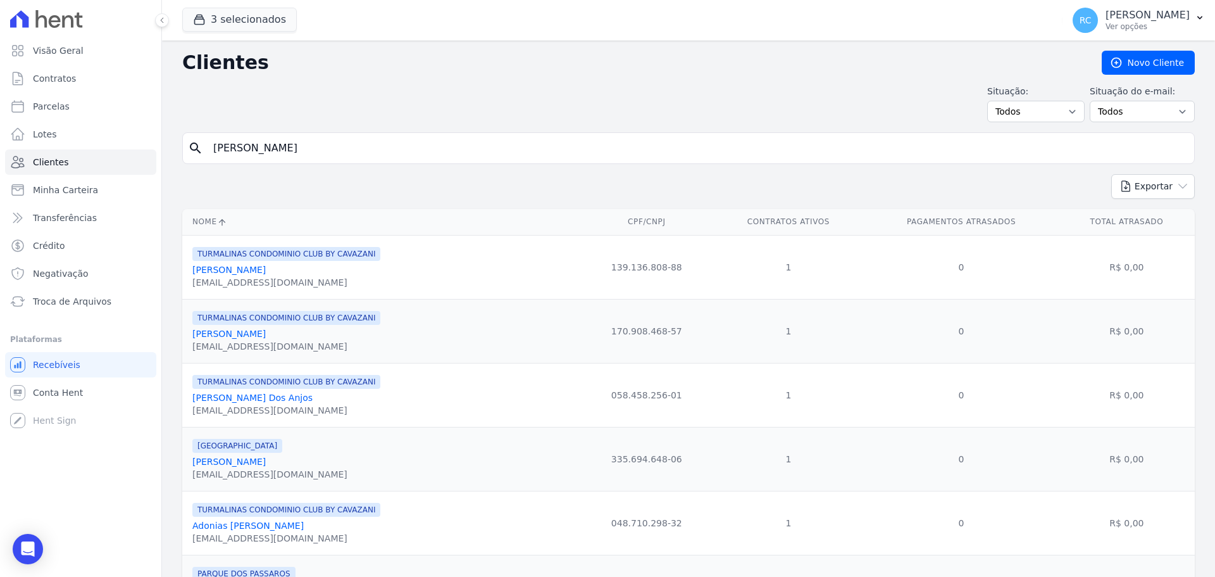
type input "[PERSON_NAME]"
